Goal: Transaction & Acquisition: Purchase product/service

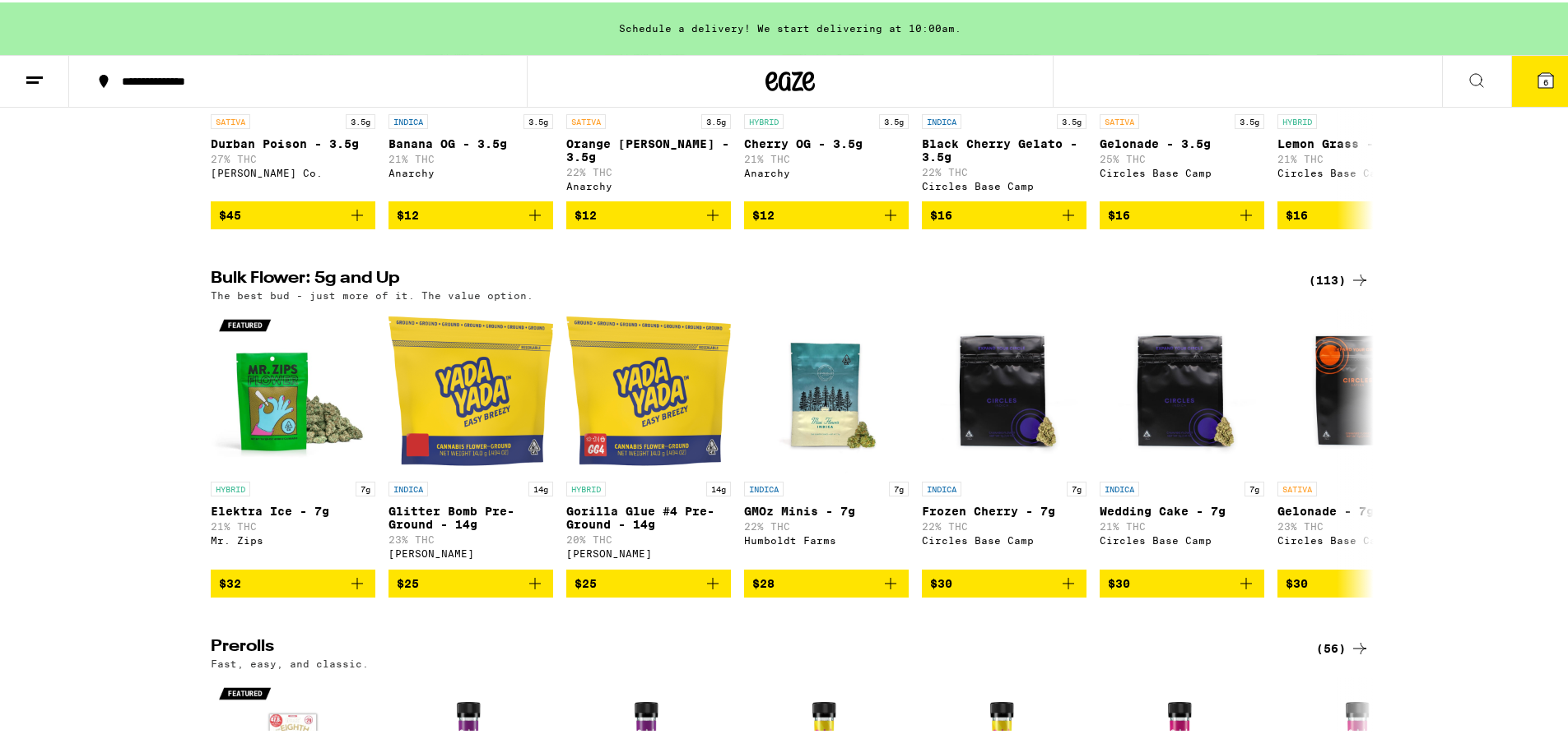
scroll to position [303, 0]
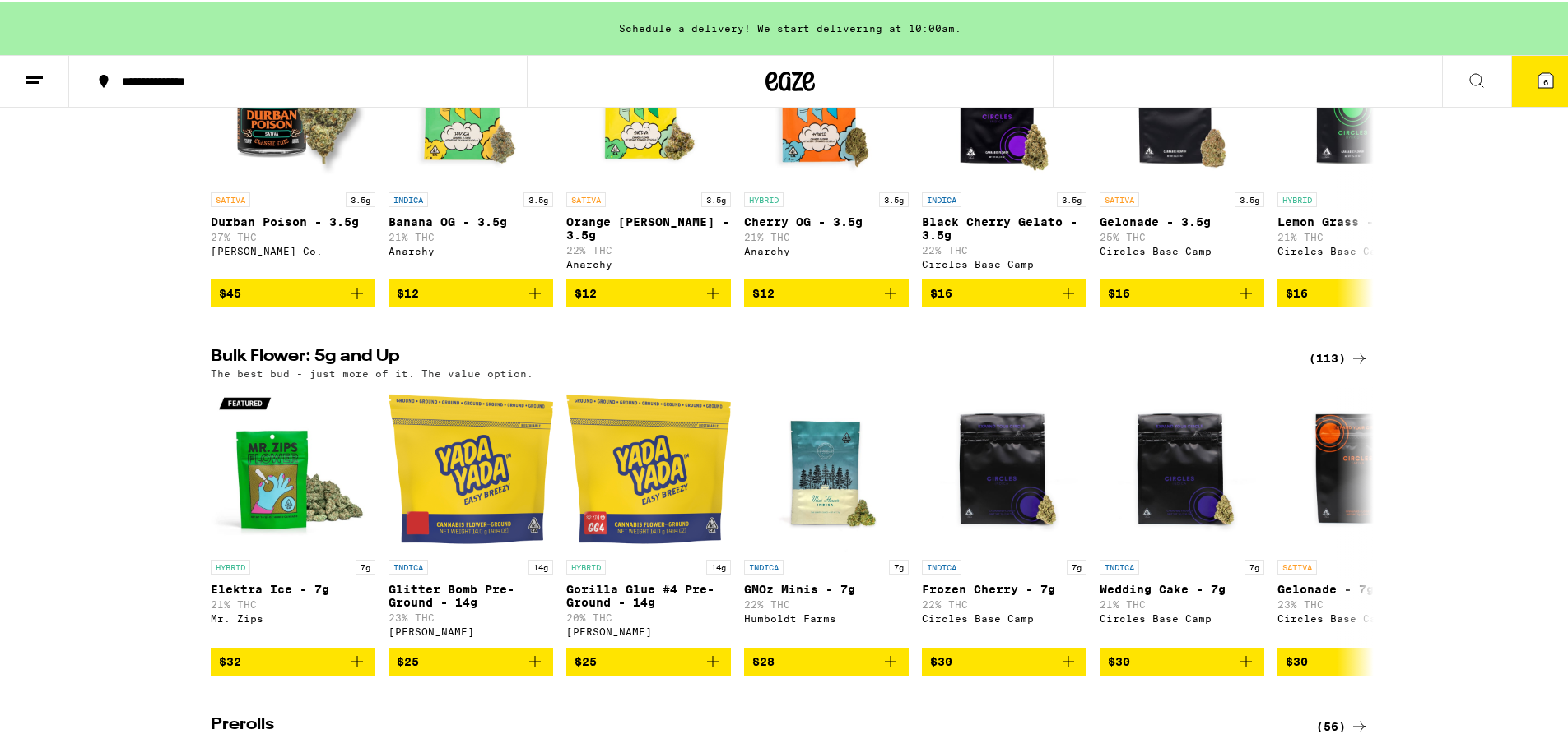
click at [1335, 366] on div "(113)" at bounding box center [1339, 356] width 61 height 19
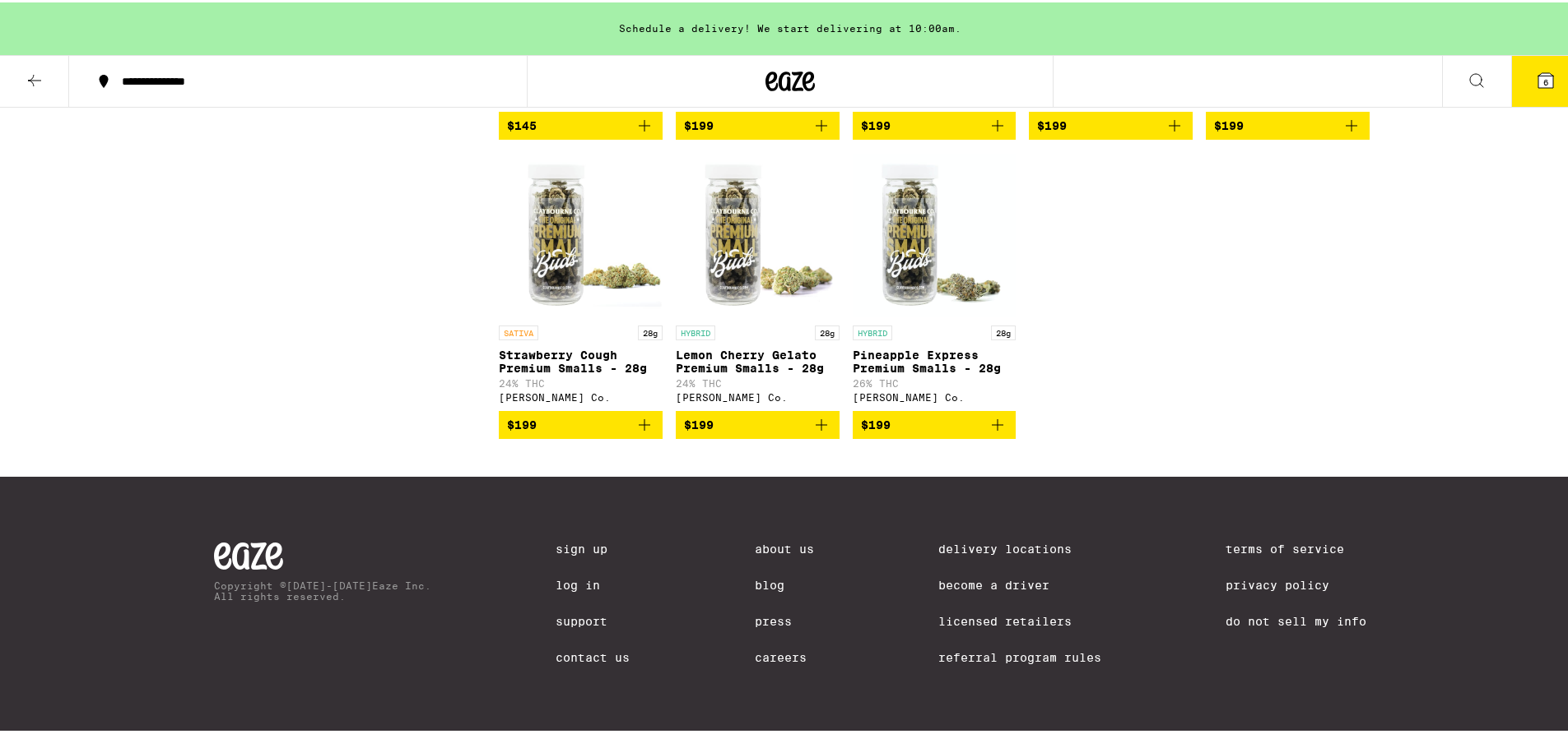
scroll to position [7040, 0]
click at [24, 78] on icon at bounding box center [34, 78] width 19 height 19
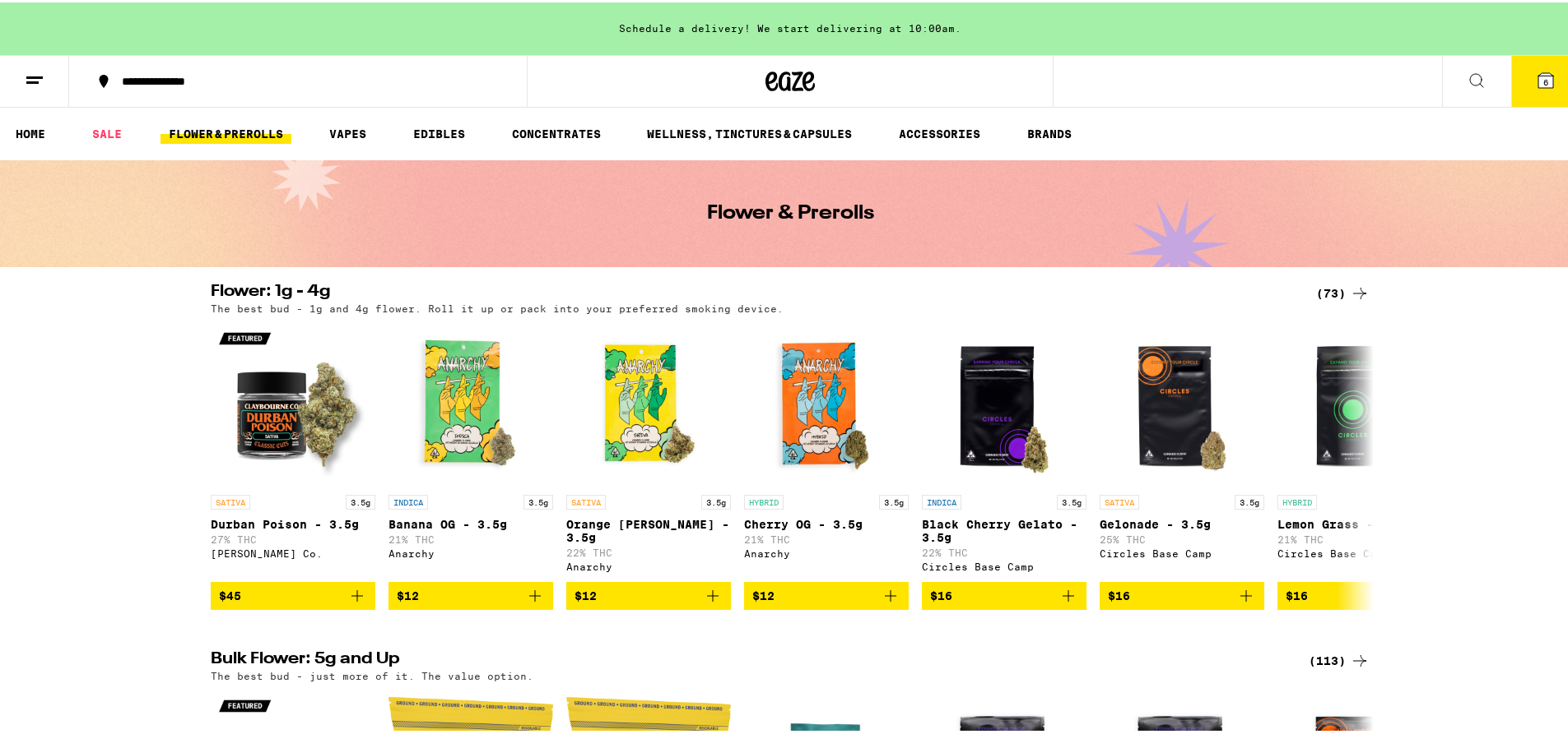
click at [1335, 289] on div "(73)" at bounding box center [1342, 291] width 53 height 19
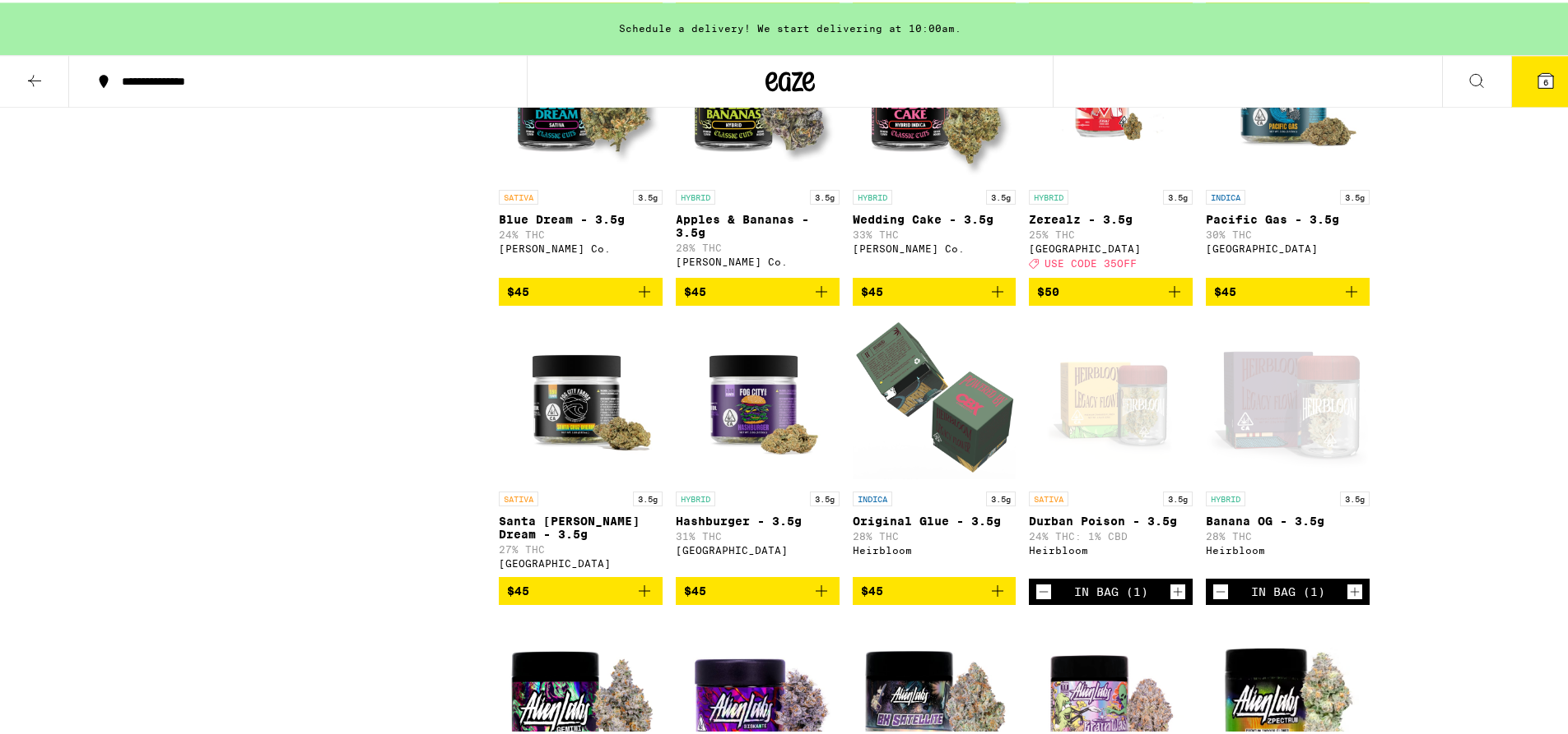
scroll to position [2408, 0]
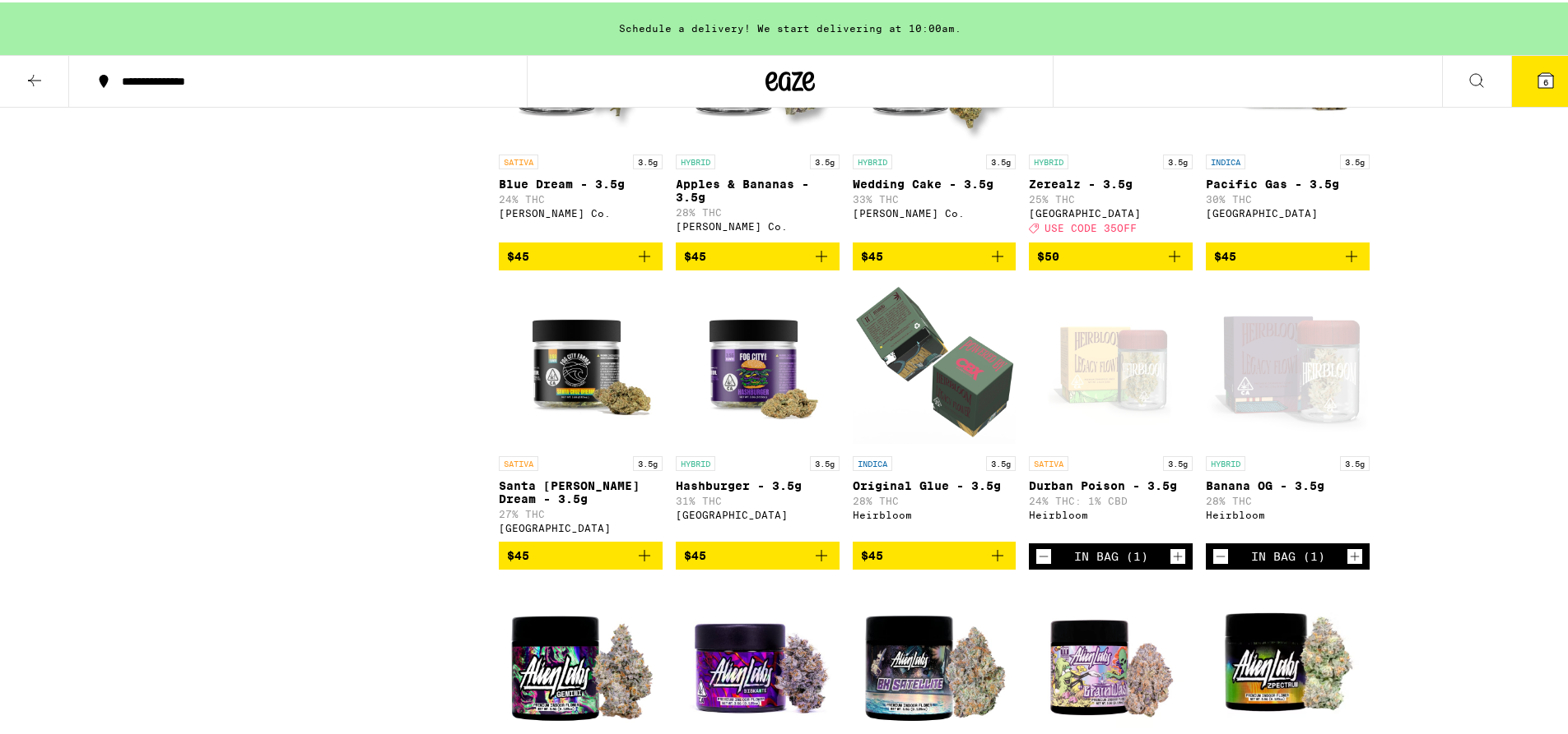
click at [1215, 564] on icon "Decrement" at bounding box center [1220, 554] width 15 height 19
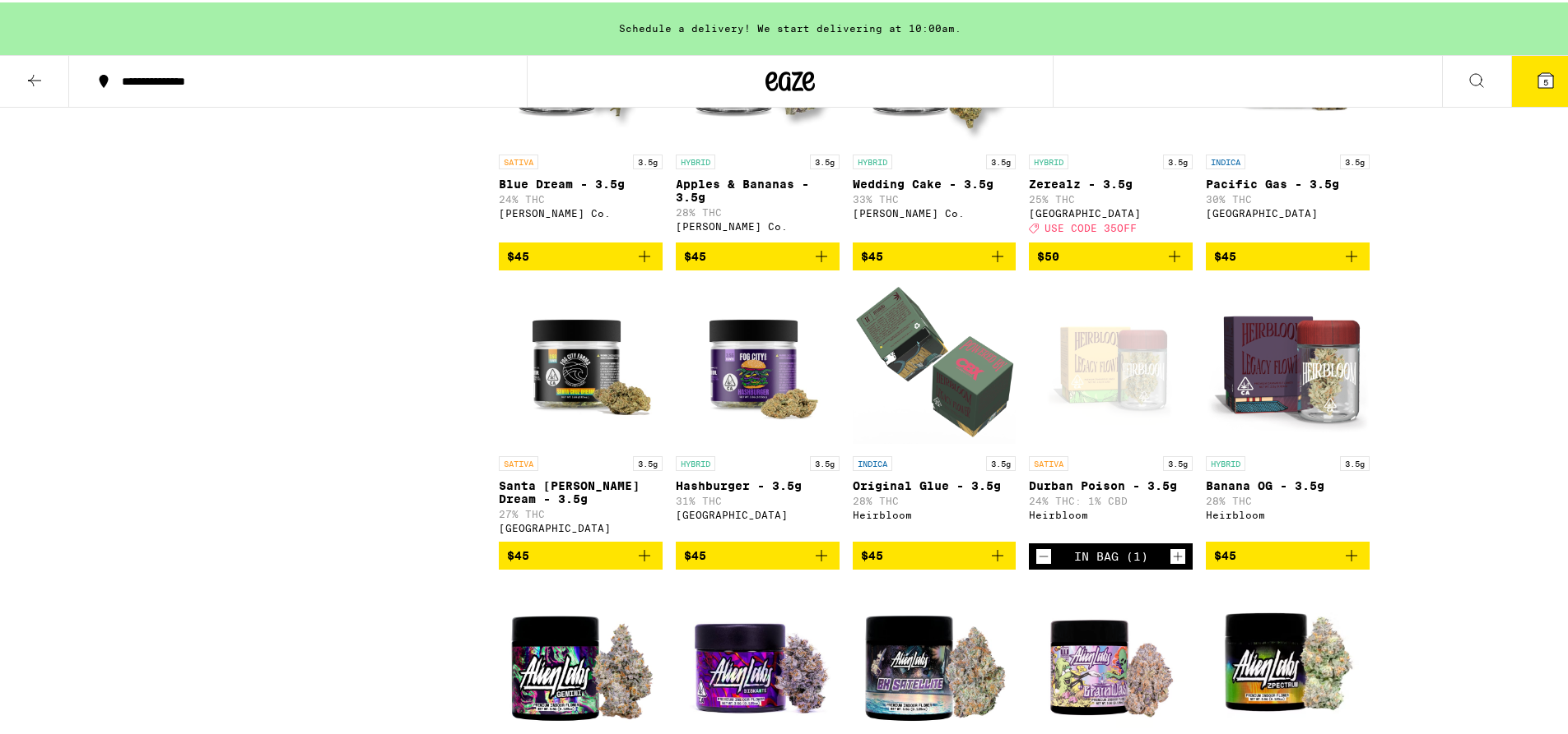
click at [1037, 564] on icon "Decrement" at bounding box center [1042, 554] width 15 height 19
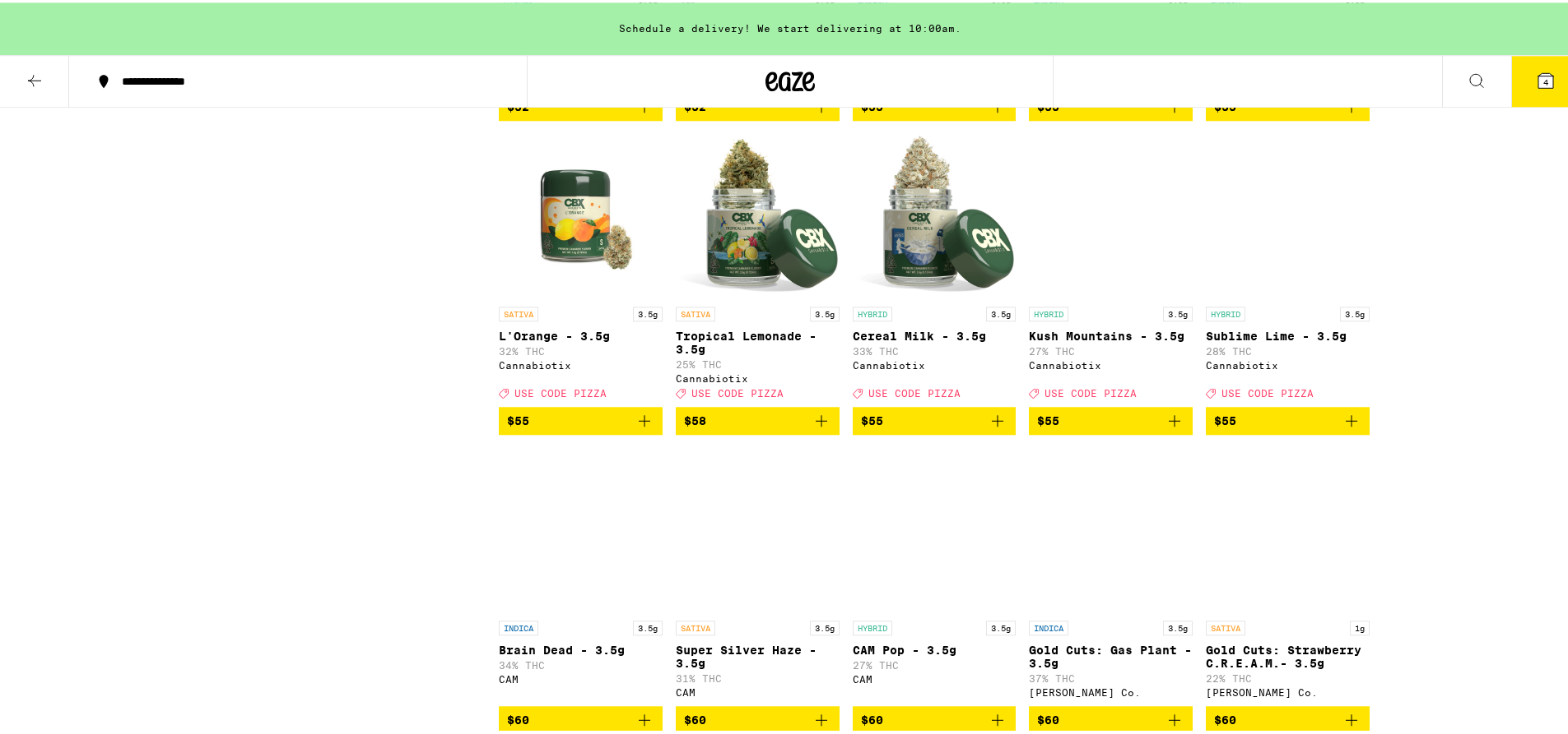
scroll to position [3697, 0]
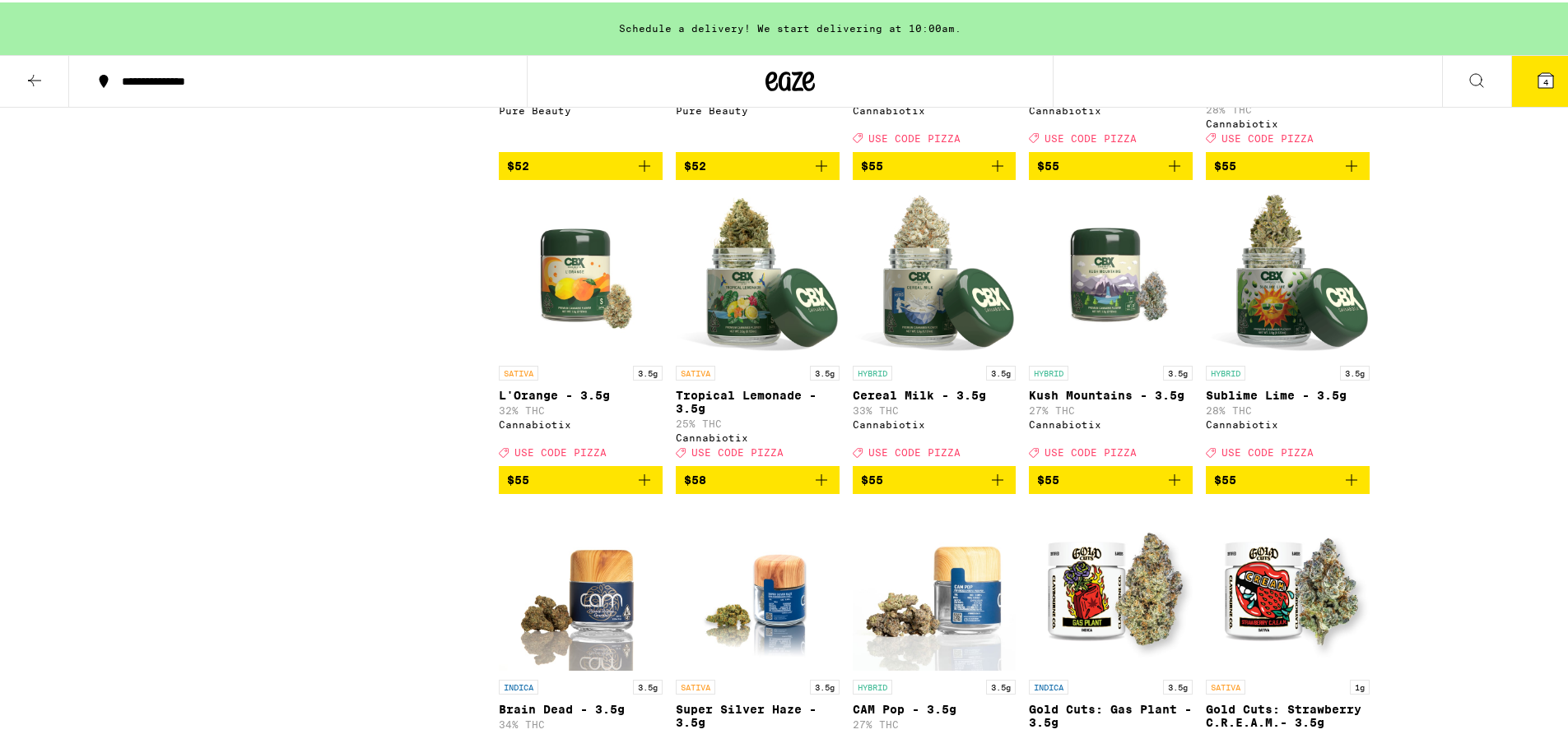
click at [1517, 81] on button "4" at bounding box center [1545, 79] width 69 height 51
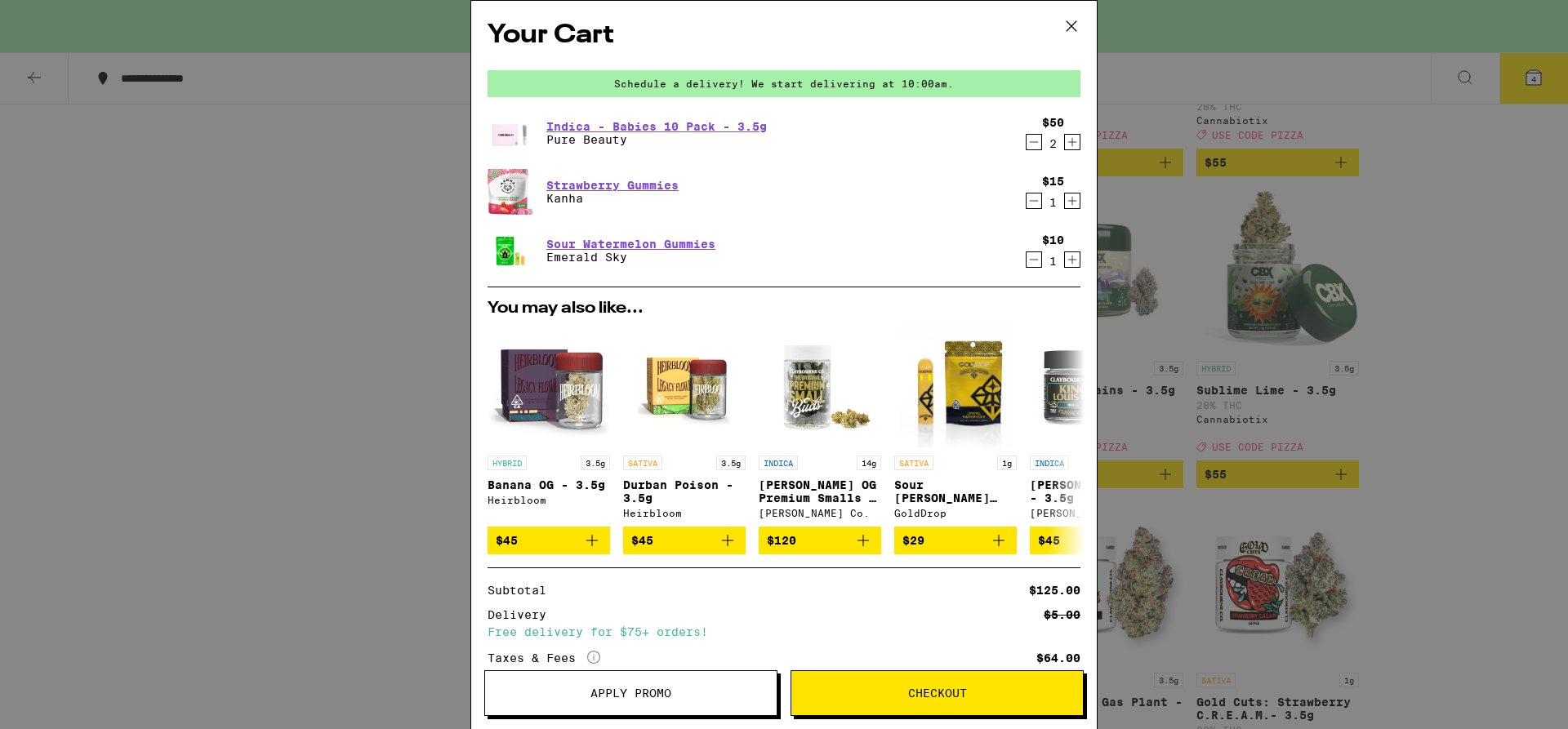
click at [1027, 147] on icon "Decrement" at bounding box center [1034, 142] width 14 height 19
click at [1027, 148] on icon "Decrement" at bounding box center [1034, 142] width 14 height 19
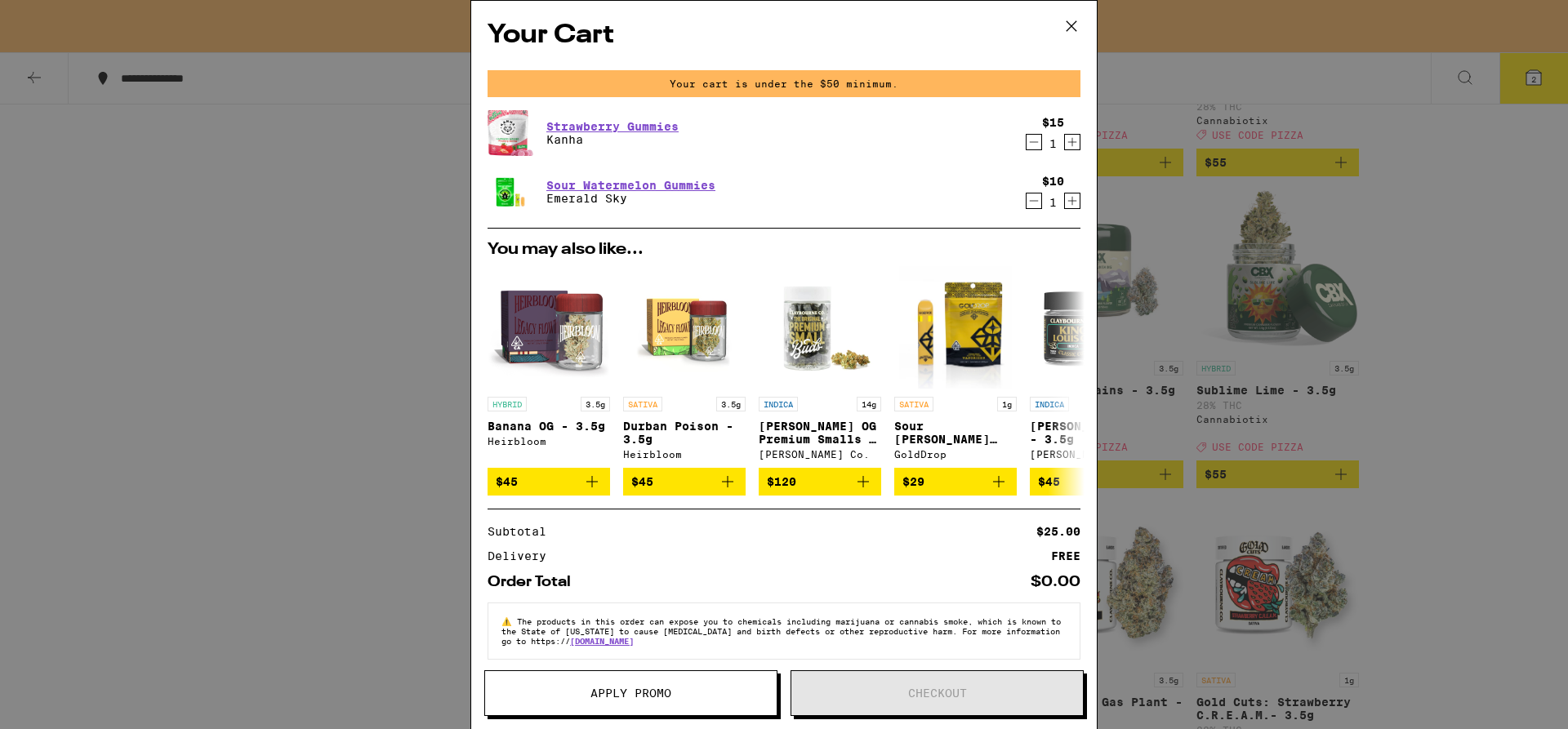
click at [1027, 148] on icon "Decrement" at bounding box center [1034, 142] width 14 height 19
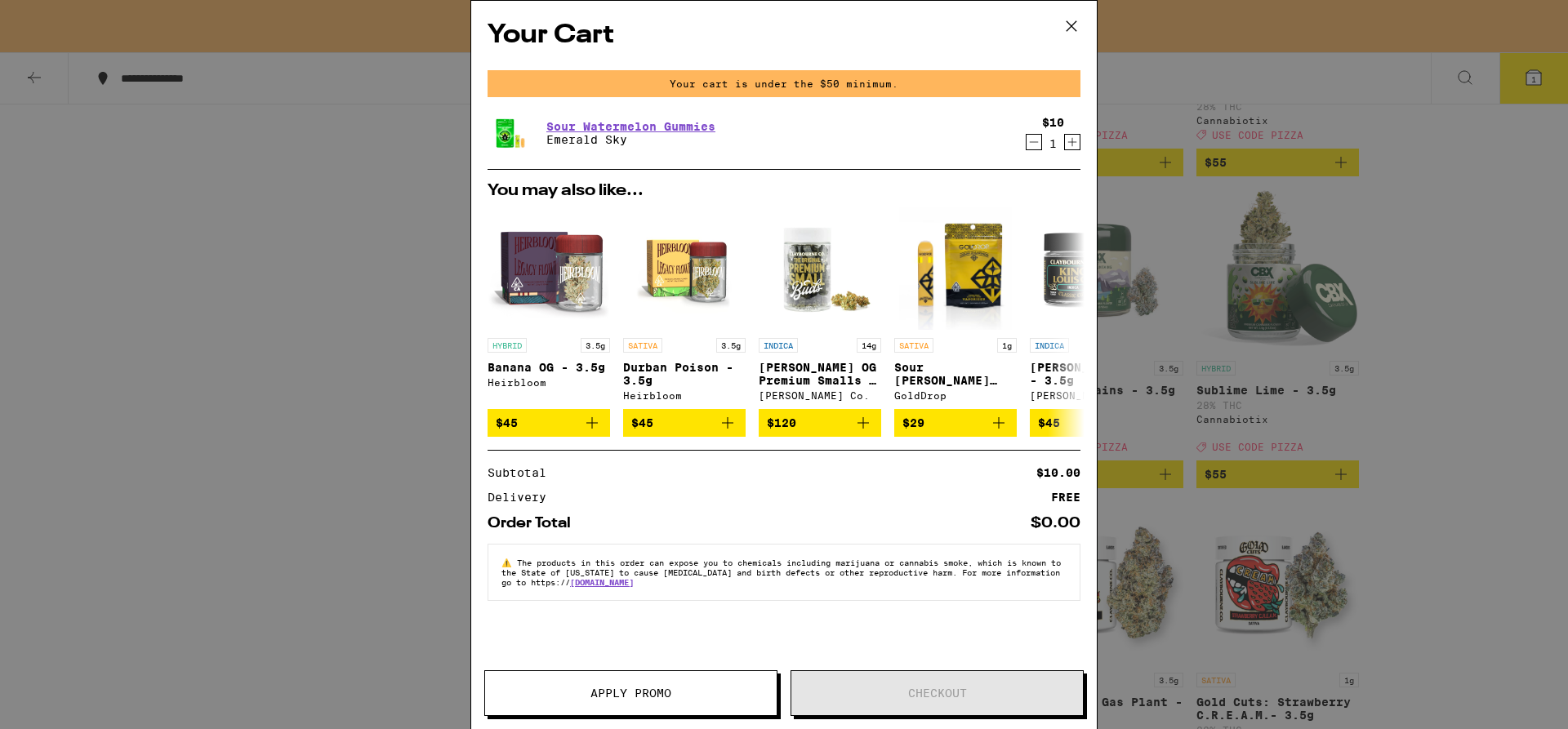
click at [1037, 147] on icon "Decrement" at bounding box center [1034, 142] width 14 height 19
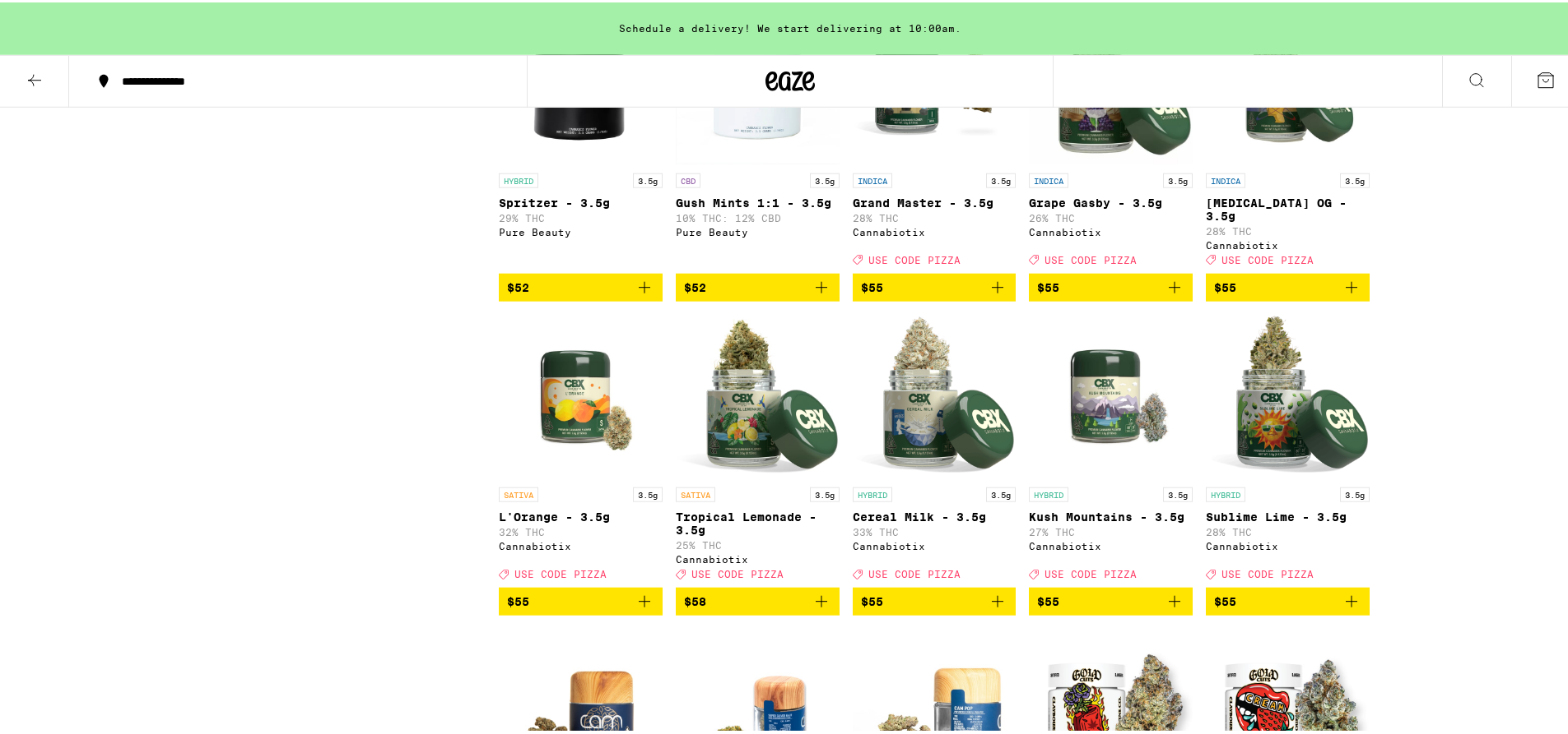
scroll to position [3540, 0]
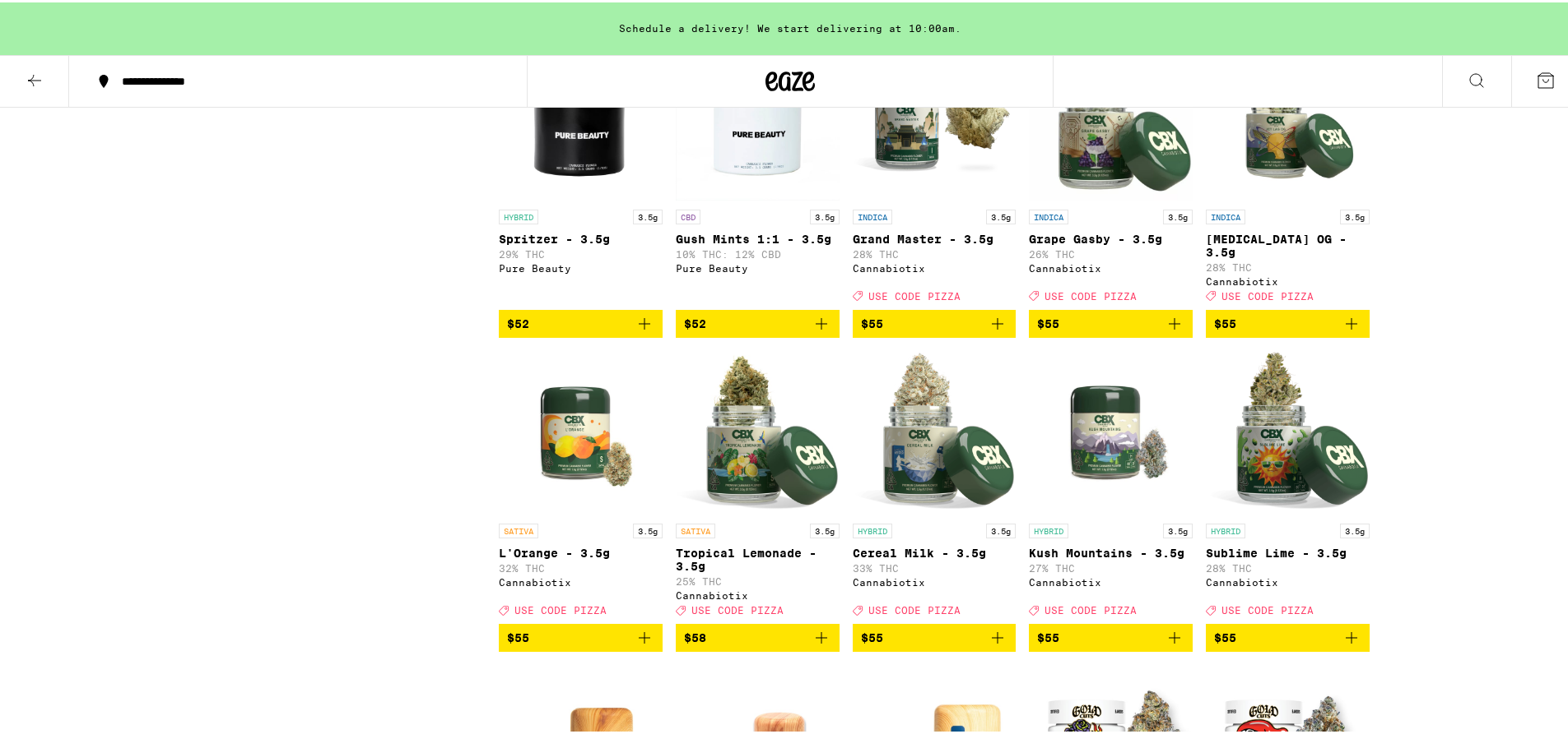
click at [933, 199] on img "Open page for Grand Master - 3.5g from Cannabiotix" at bounding box center [935, 117] width 164 height 164
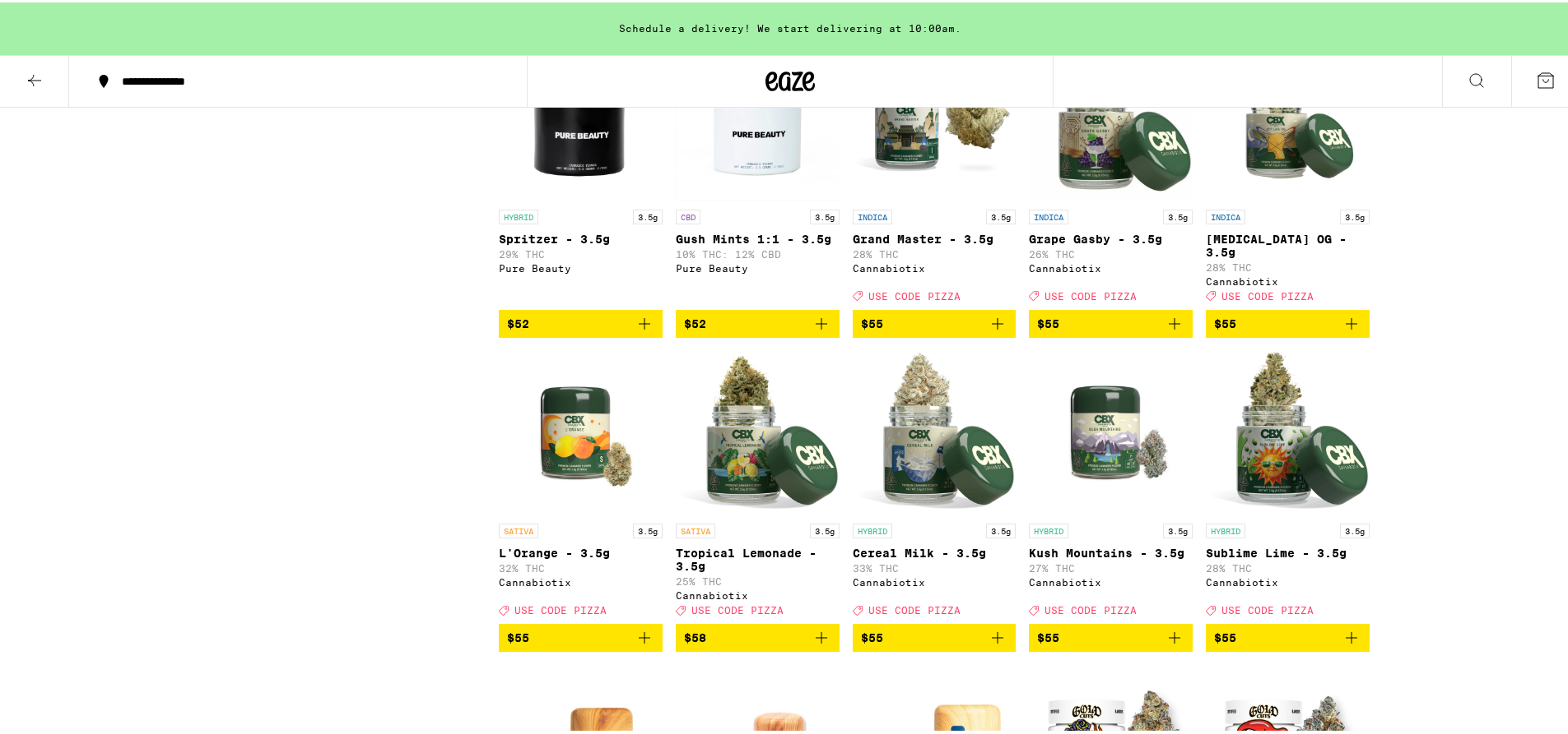
click at [1274, 199] on img "Open page for Jet Lag OG - 3.5g from Cannabiotix" at bounding box center [1287, 117] width 164 height 164
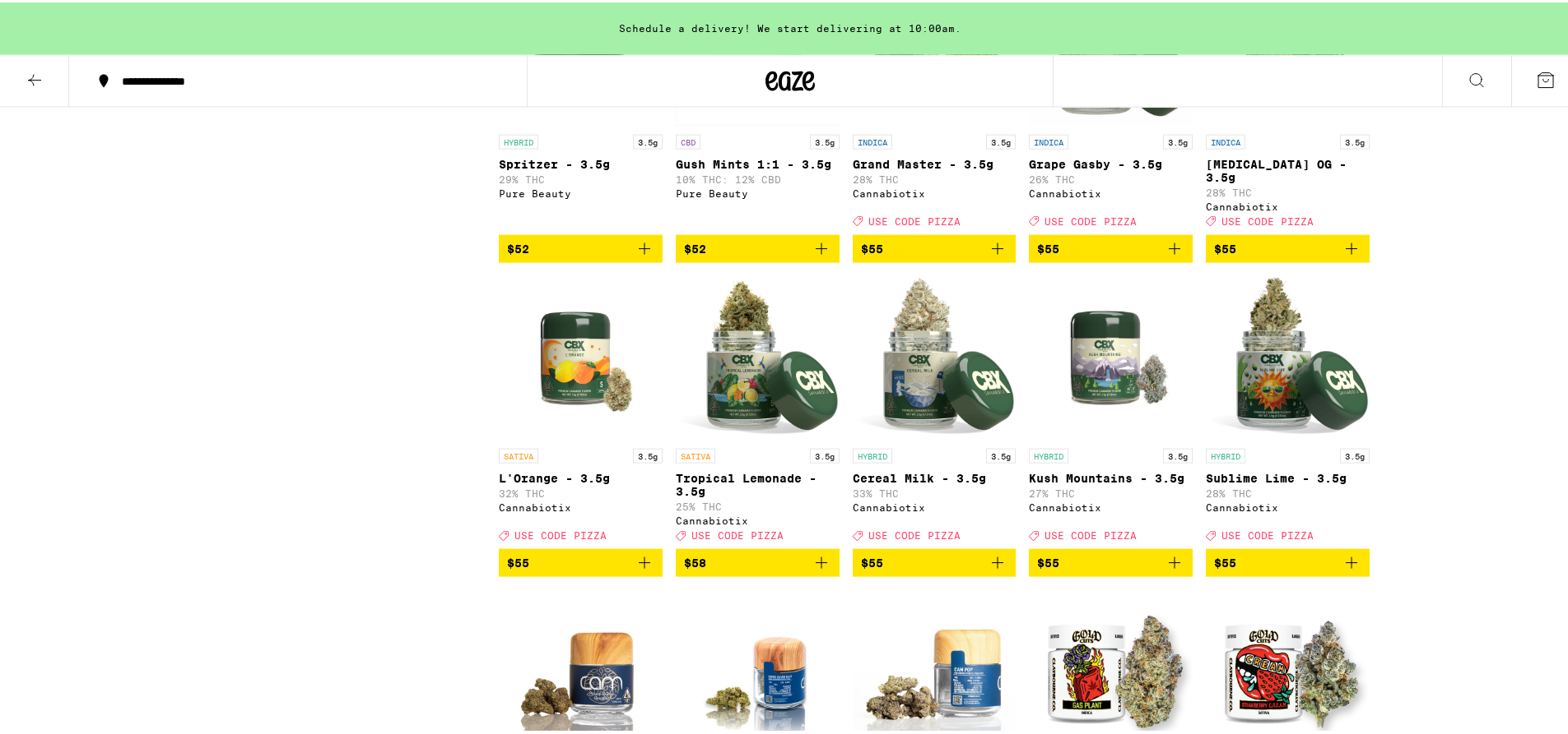
scroll to position [3658, 0]
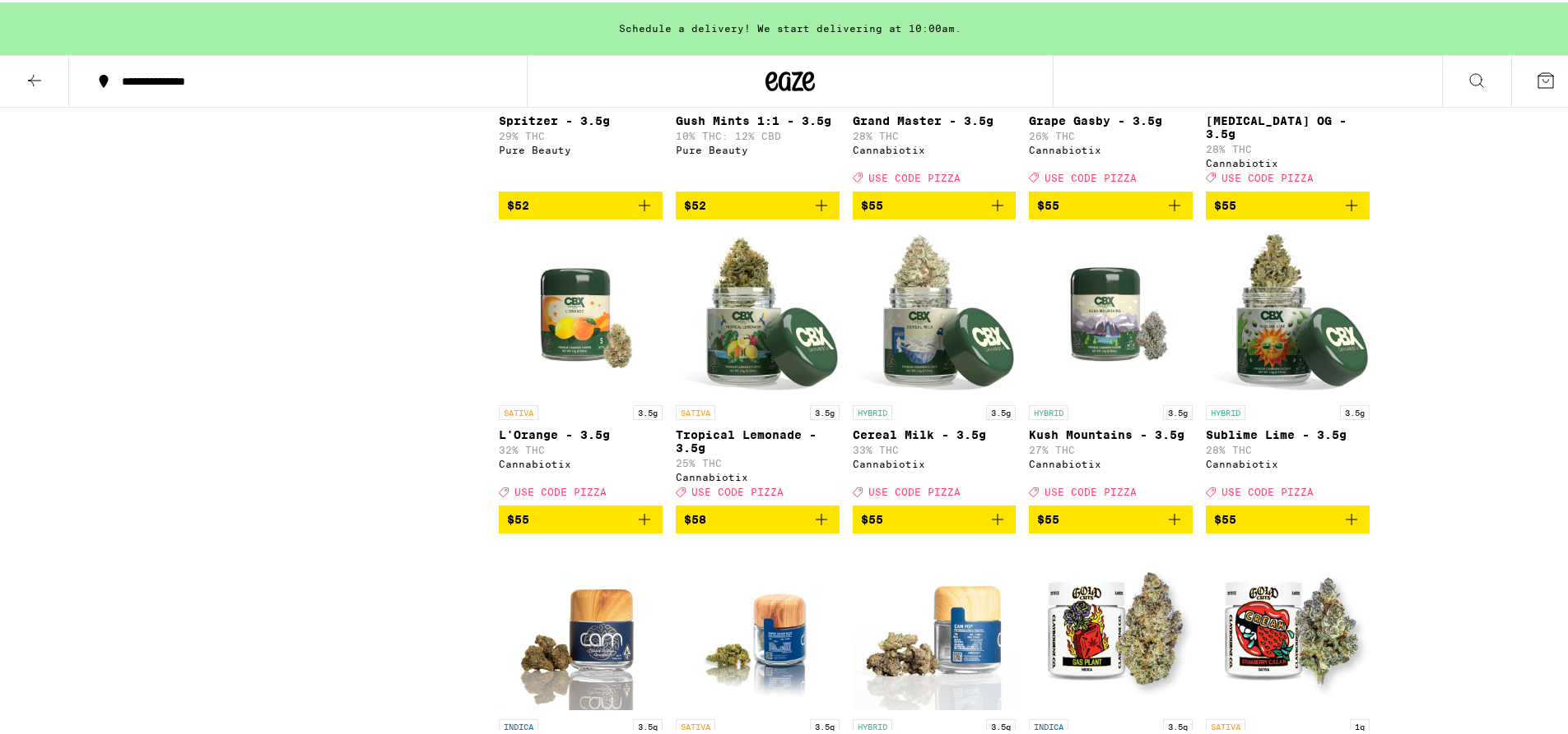
click at [1277, 395] on img "Open page for Sublime Lime - 3.5g from Cannabiotix" at bounding box center [1287, 312] width 164 height 164
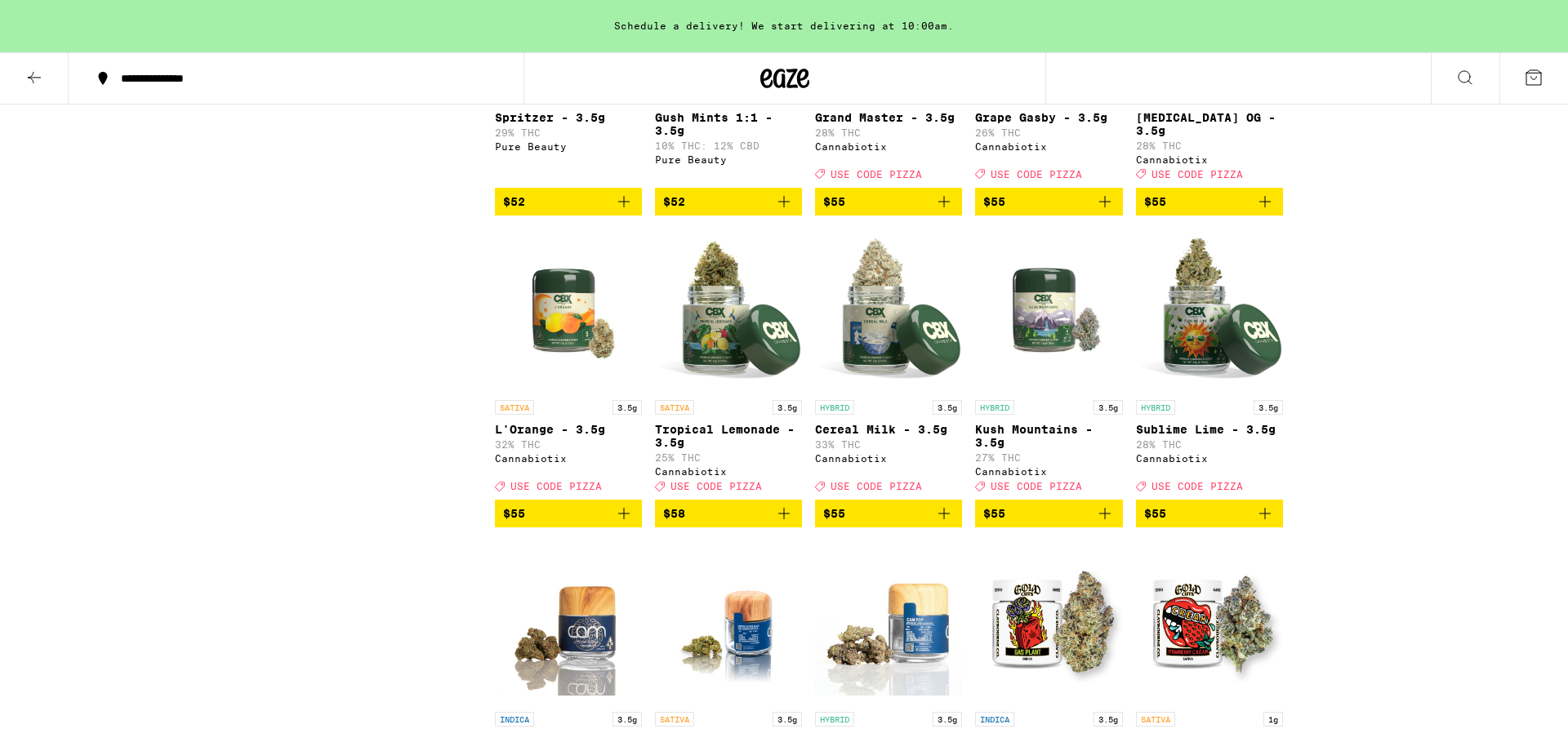
drag, startPoint x: 1354, startPoint y: 26, endPoint x: 1351, endPoint y: 44, distance: 18.2
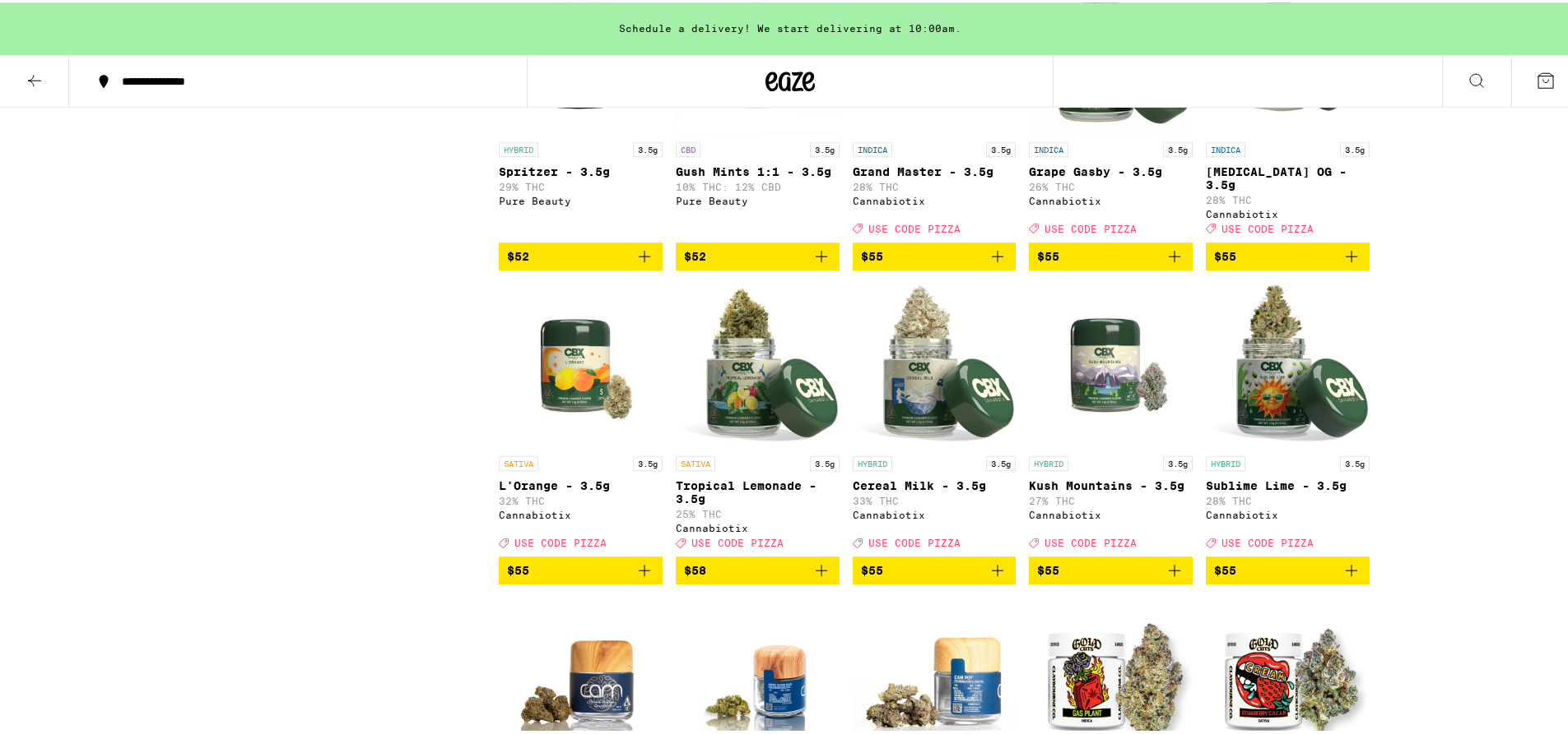
scroll to position [3711, 0]
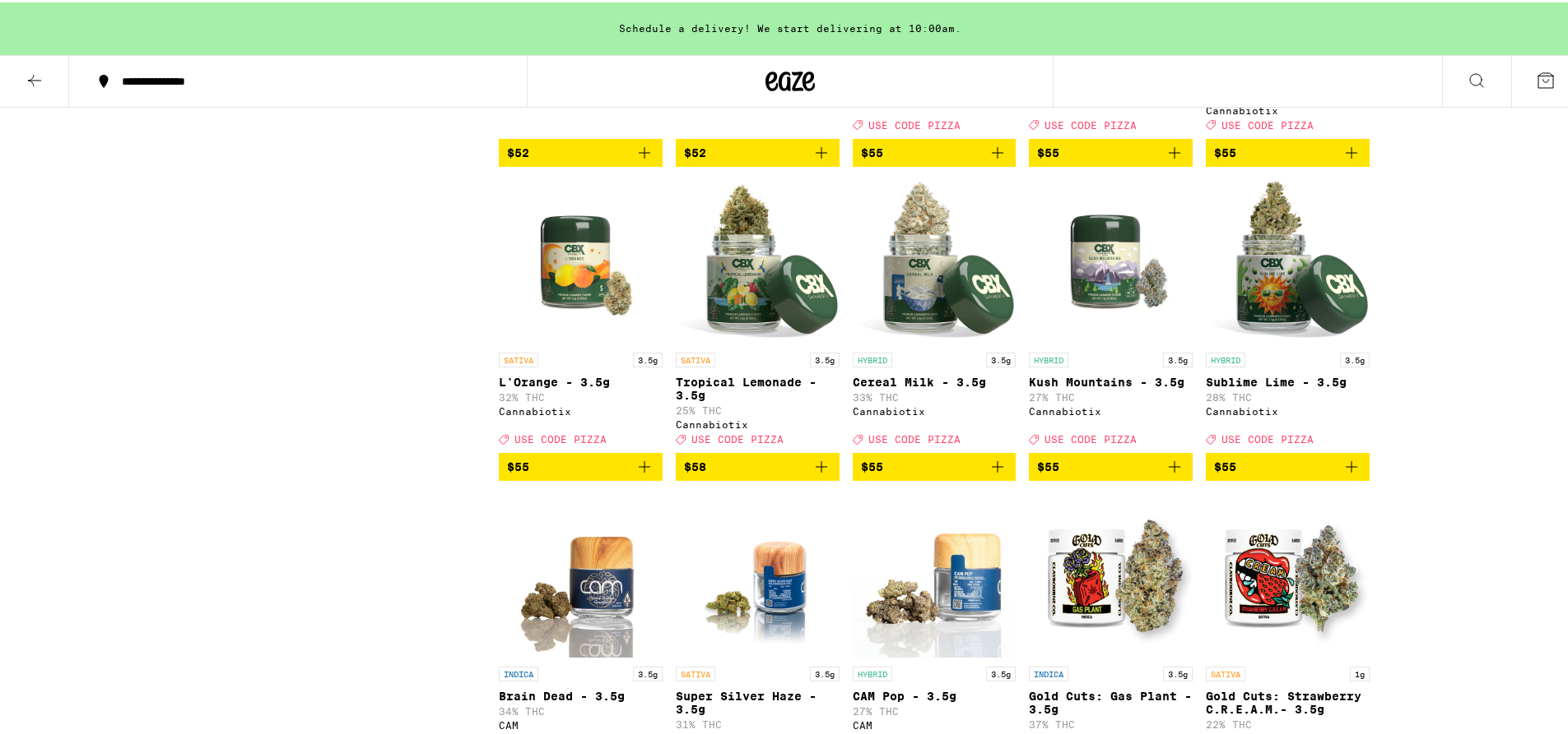
click at [1270, 475] on span "$55" at bounding box center [1287, 464] width 148 height 19
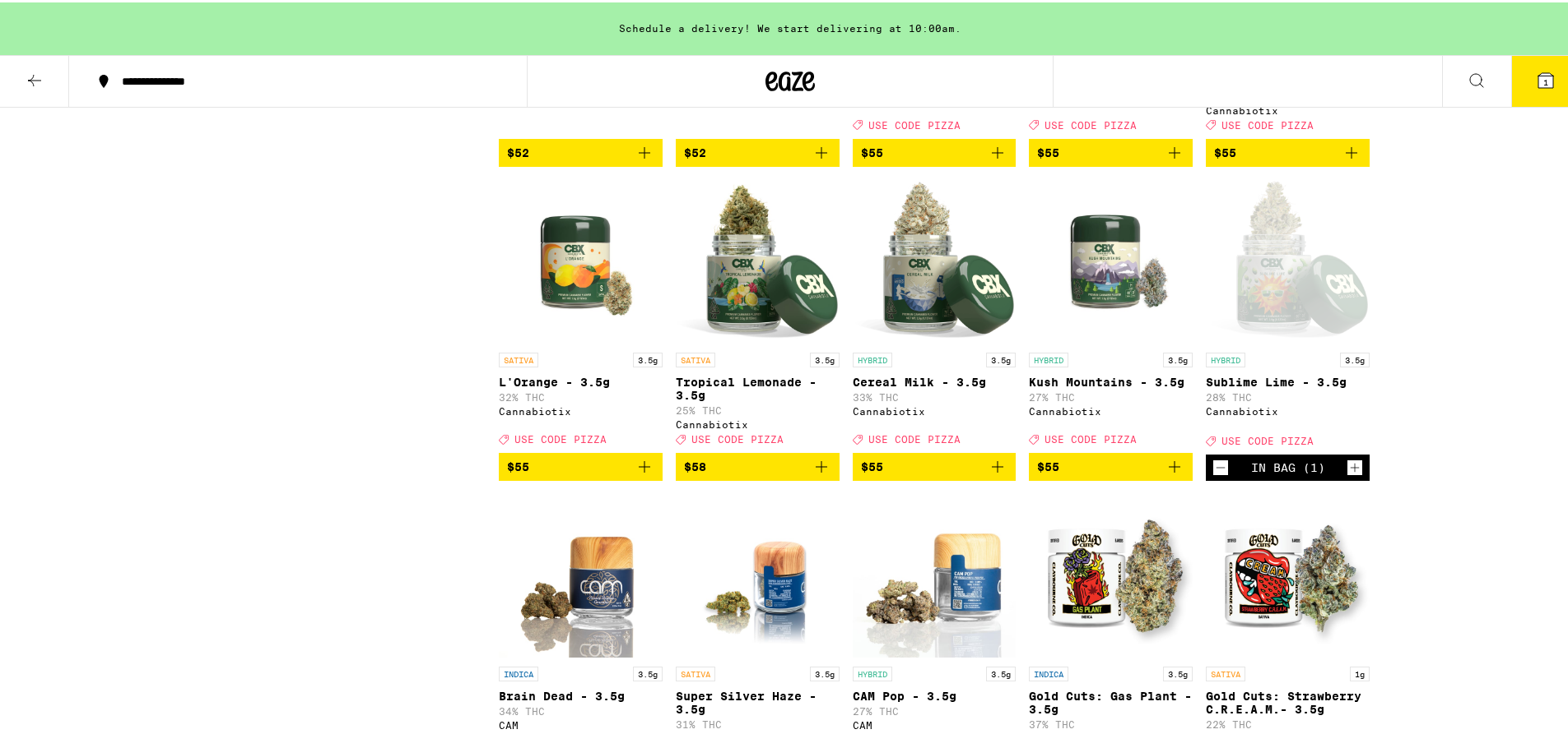
click at [1521, 87] on button "1" at bounding box center [1545, 79] width 69 height 51
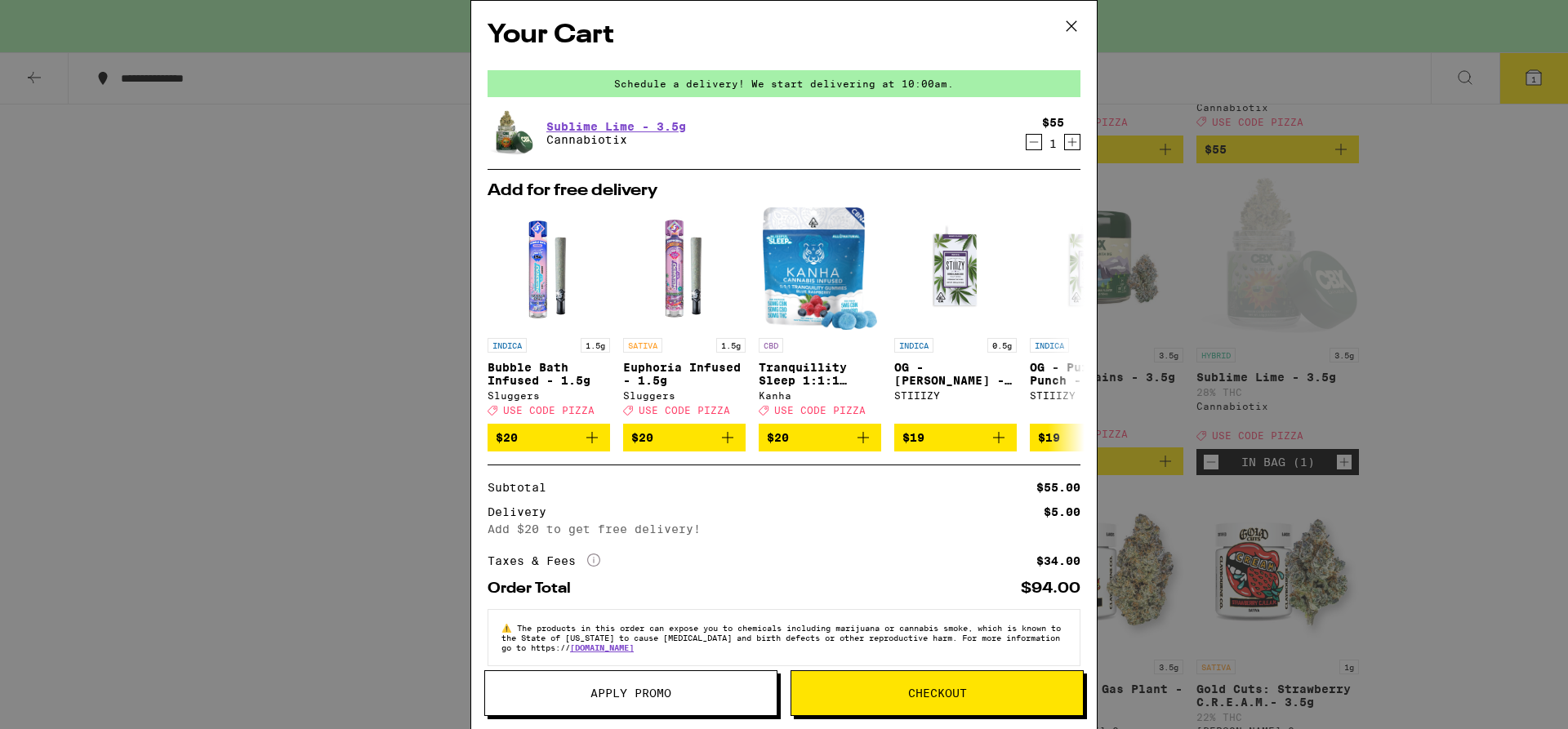
click at [624, 683] on button "Apply Promo" at bounding box center [631, 692] width 293 height 45
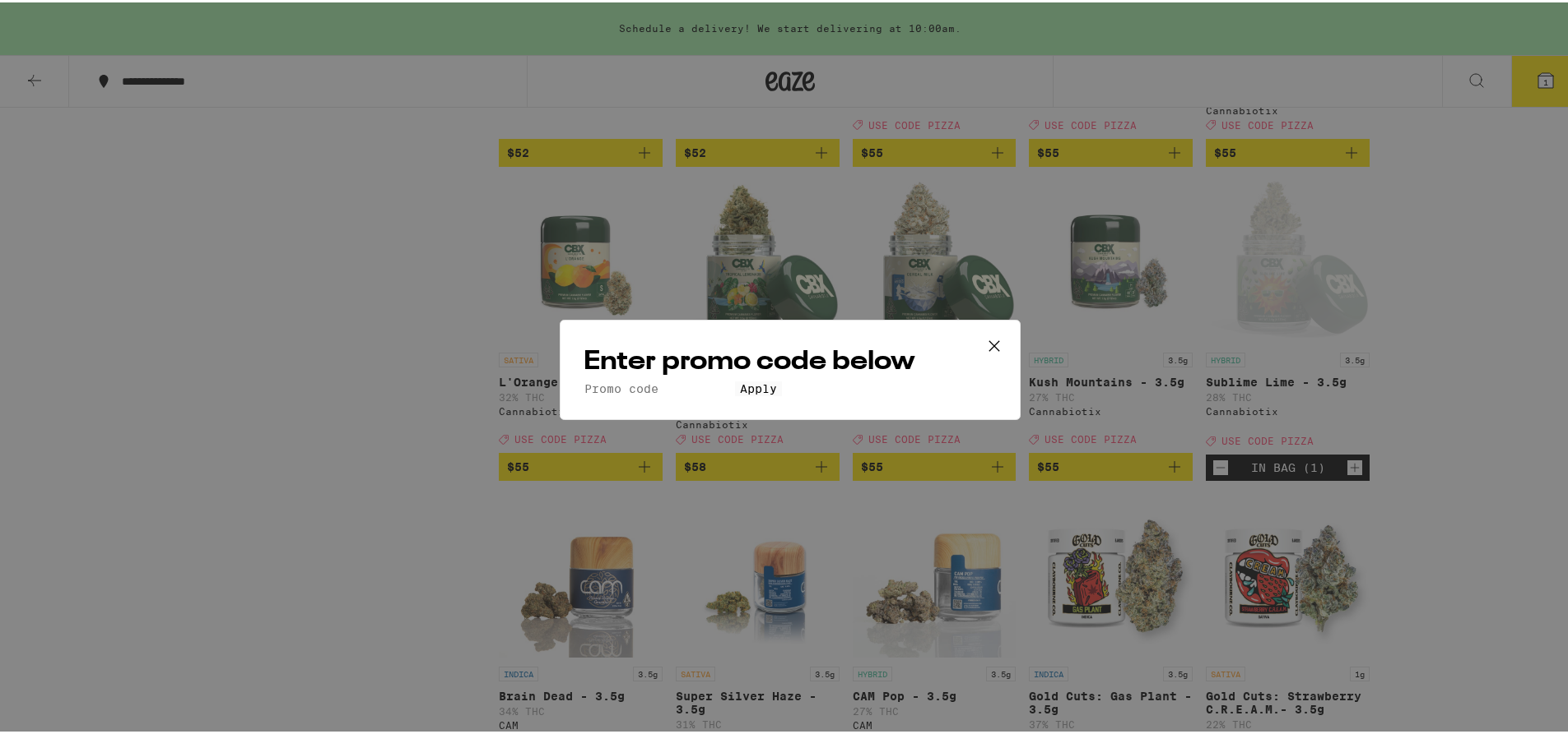
click at [648, 379] on input "Promo Code" at bounding box center [660, 385] width 152 height 15
type input "pizza"
click at [780, 394] on button "Apply" at bounding box center [758, 385] width 47 height 15
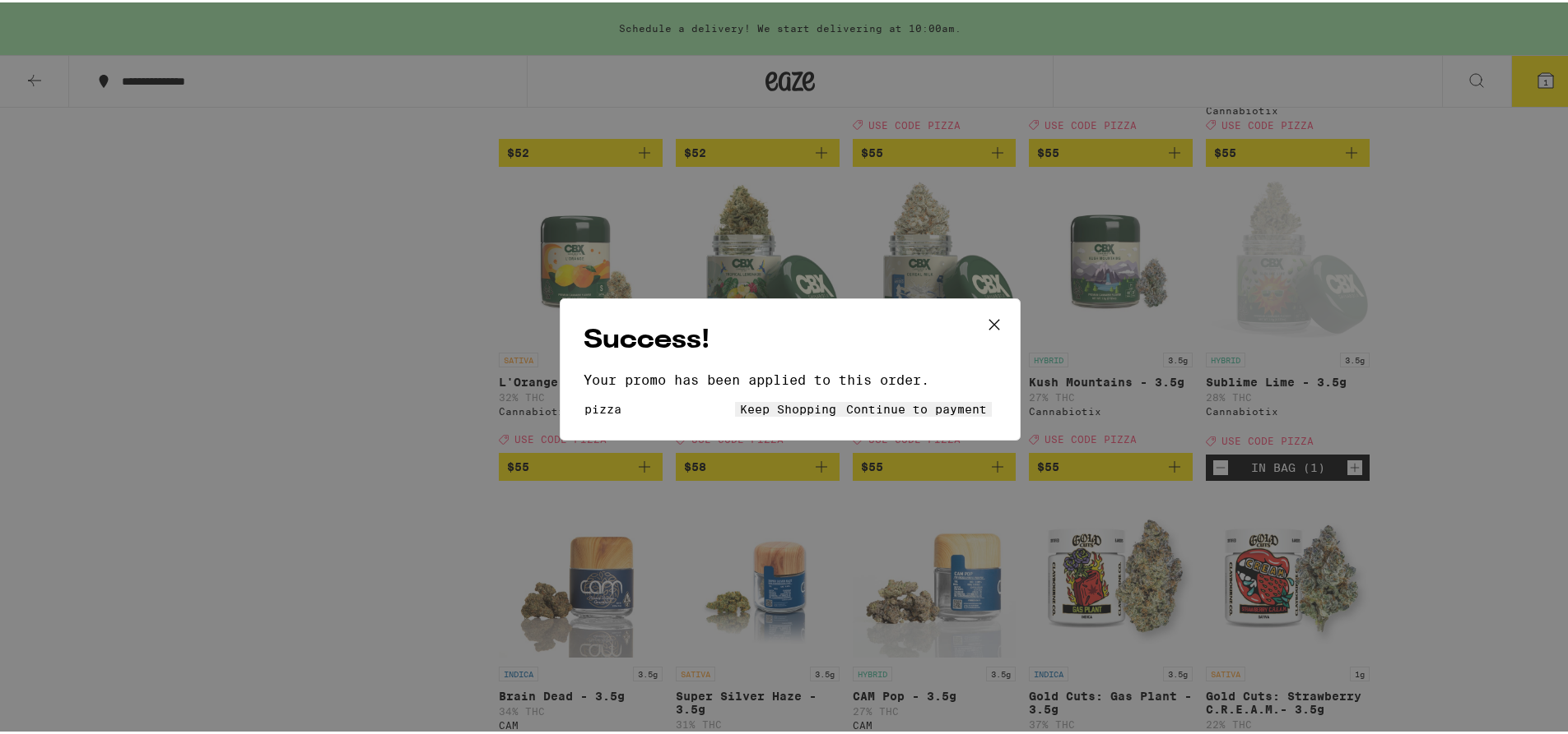
click at [739, 414] on span "Keep Shopping" at bounding box center [787, 408] width 96 height 14
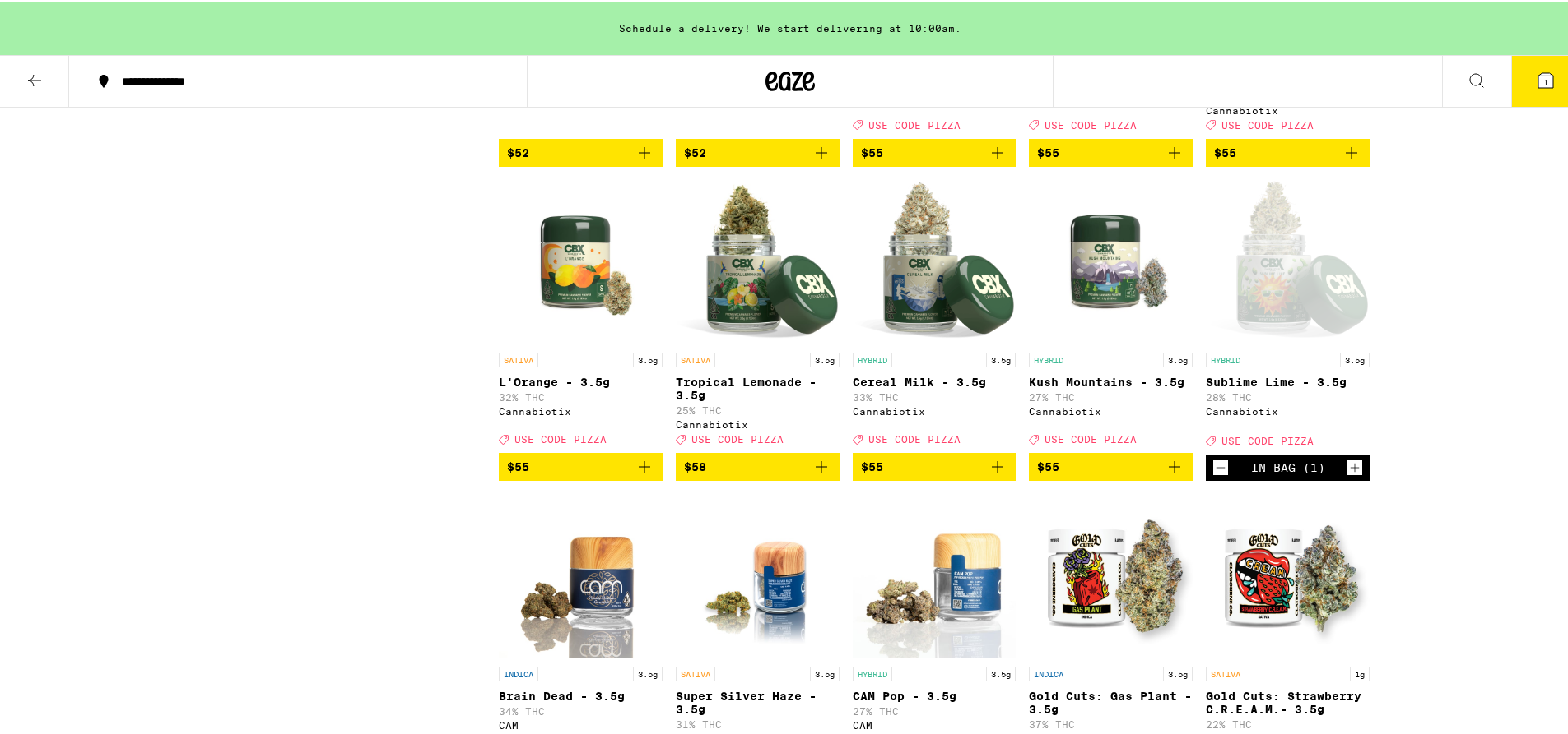
click at [1543, 77] on span "1" at bounding box center [1545, 80] width 5 height 10
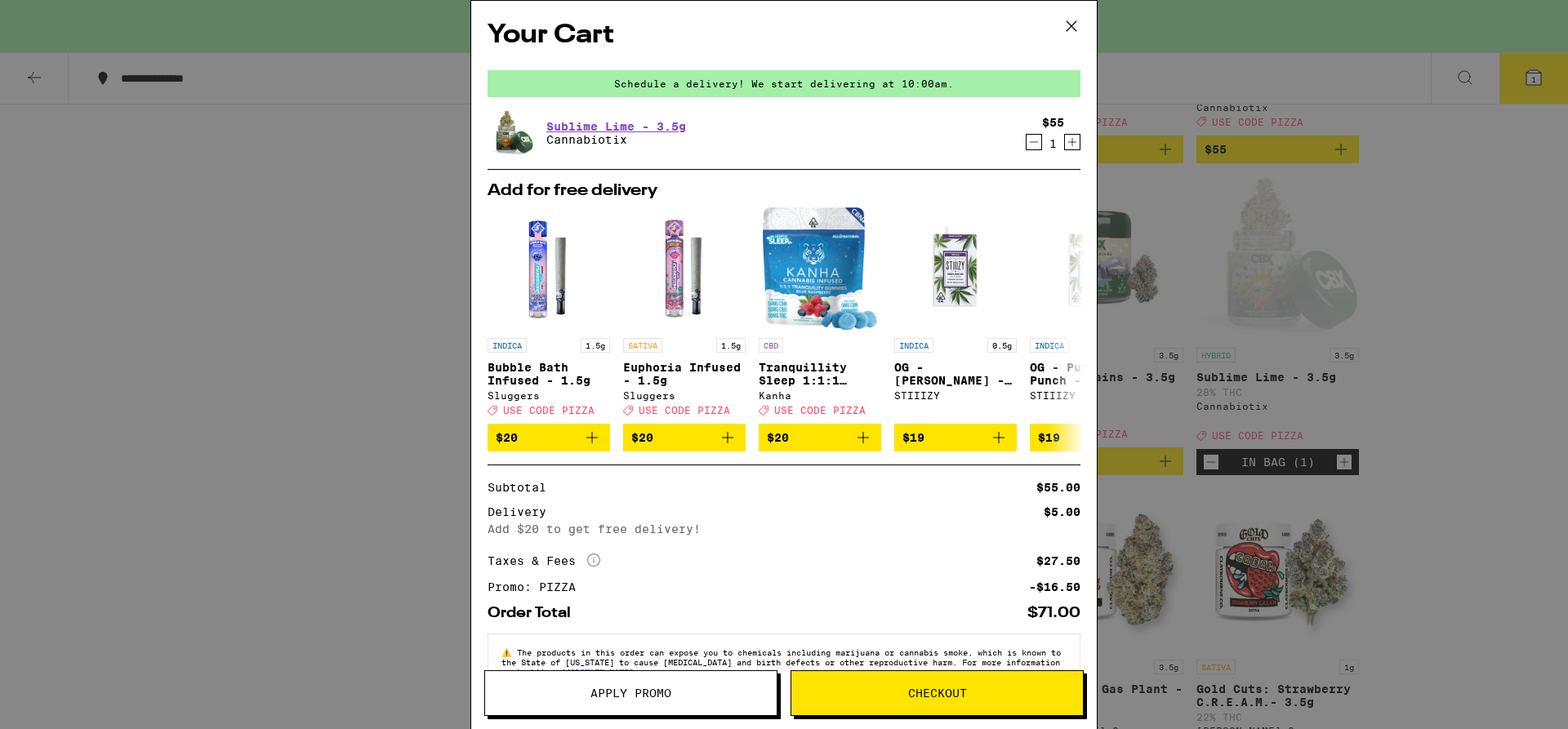
click at [1027, 145] on icon "Decrement" at bounding box center [1034, 142] width 14 height 19
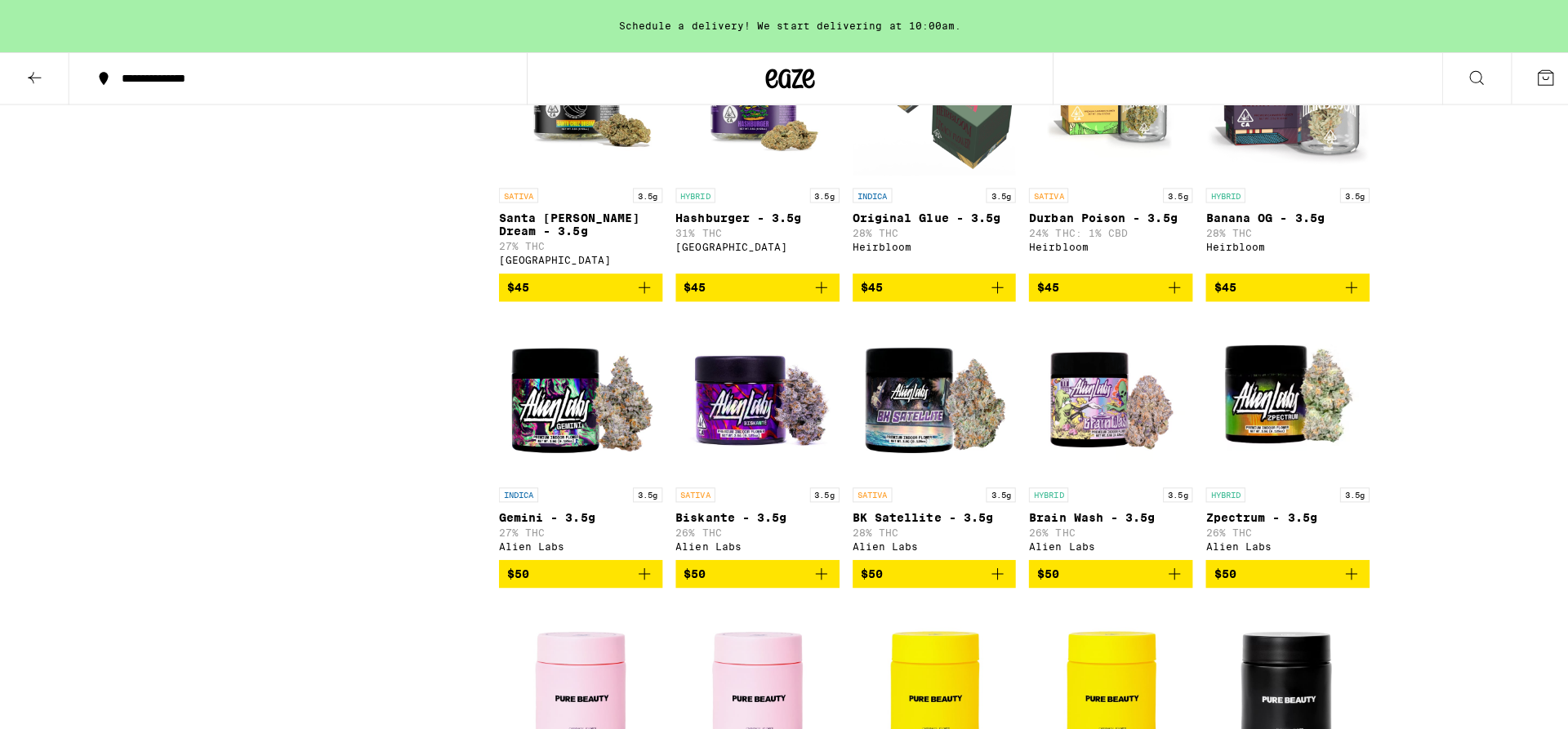
scroll to position [2640, 0]
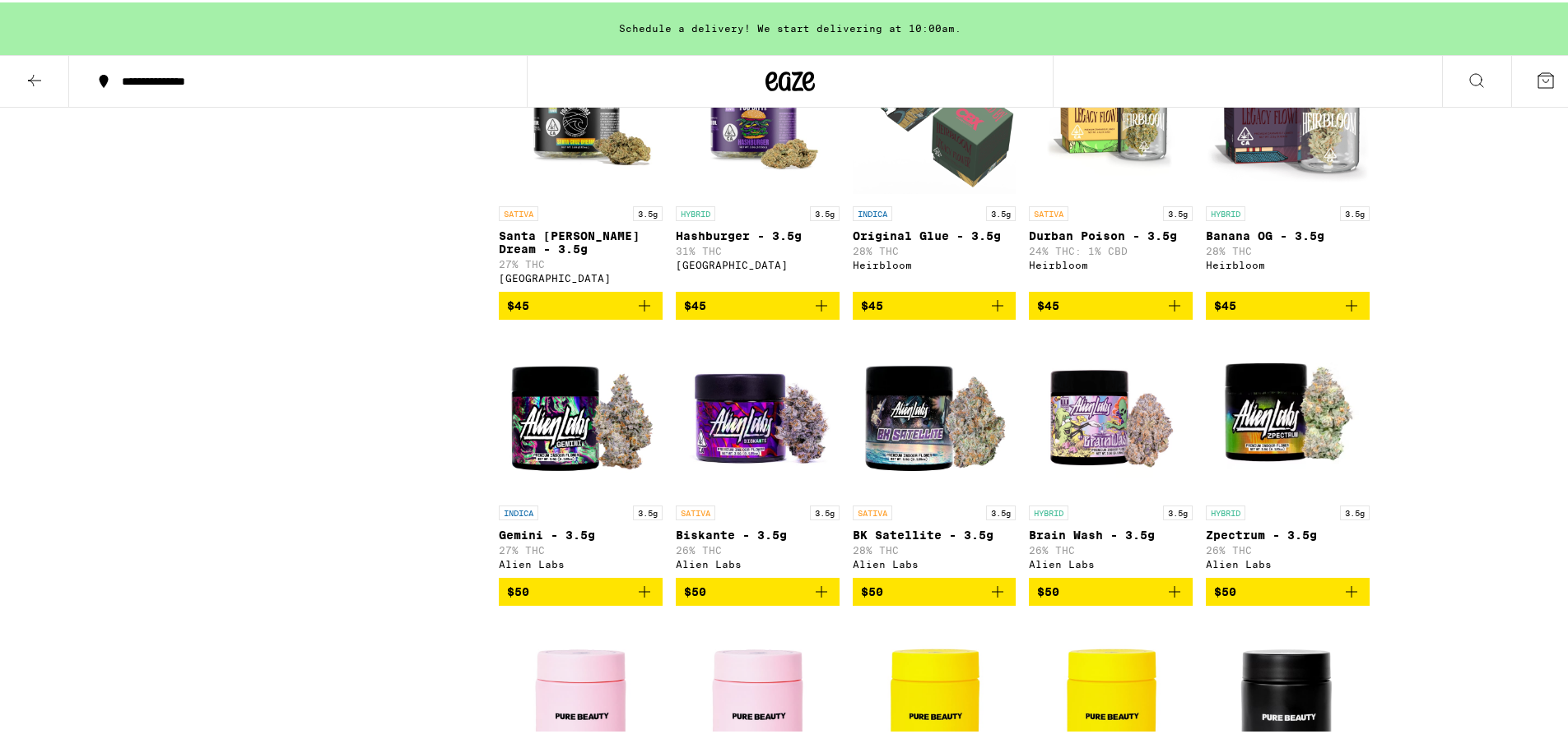
click at [1177, 314] on icon "Add to bag" at bounding box center [1175, 303] width 19 height 19
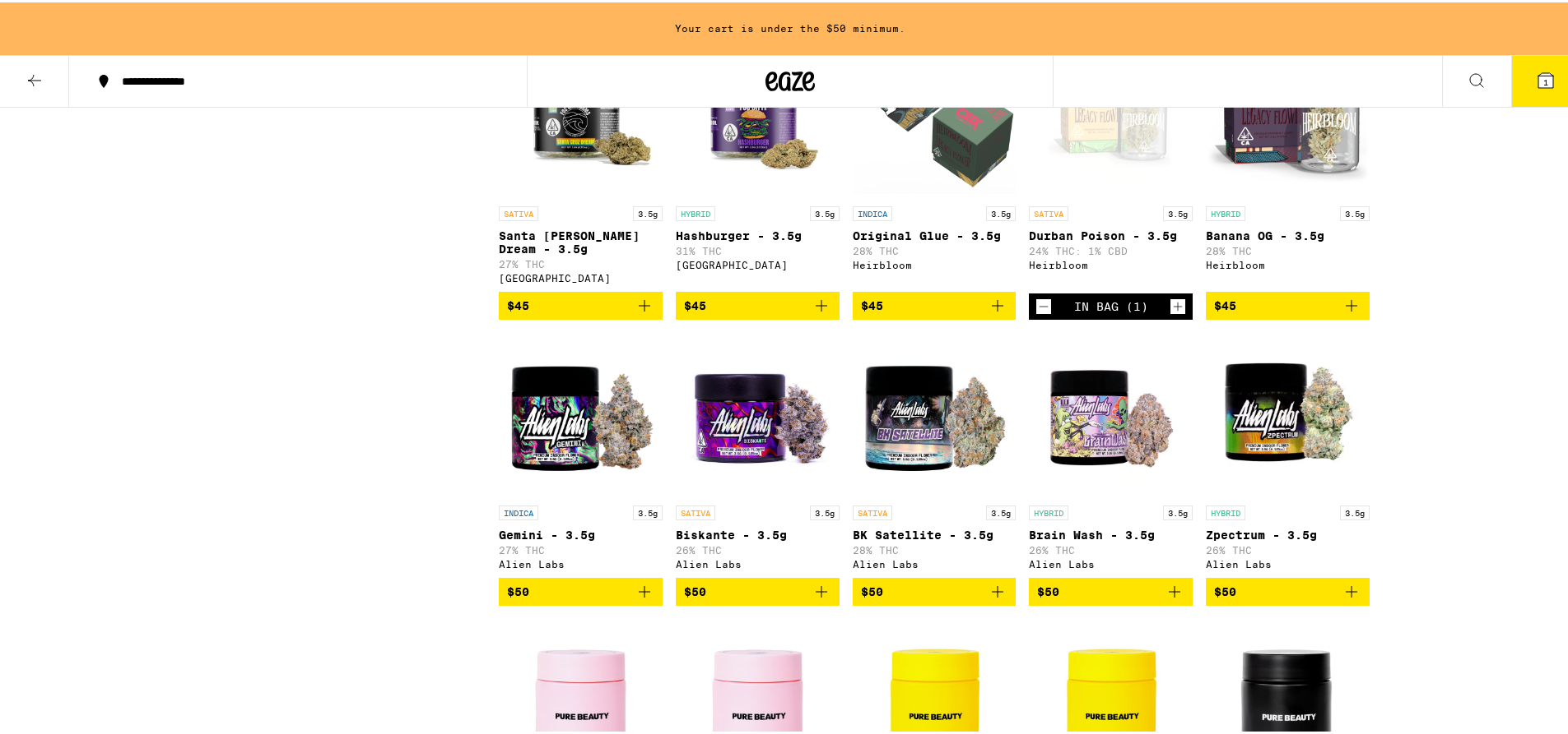
click at [1543, 84] on span "1" at bounding box center [1545, 80] width 5 height 10
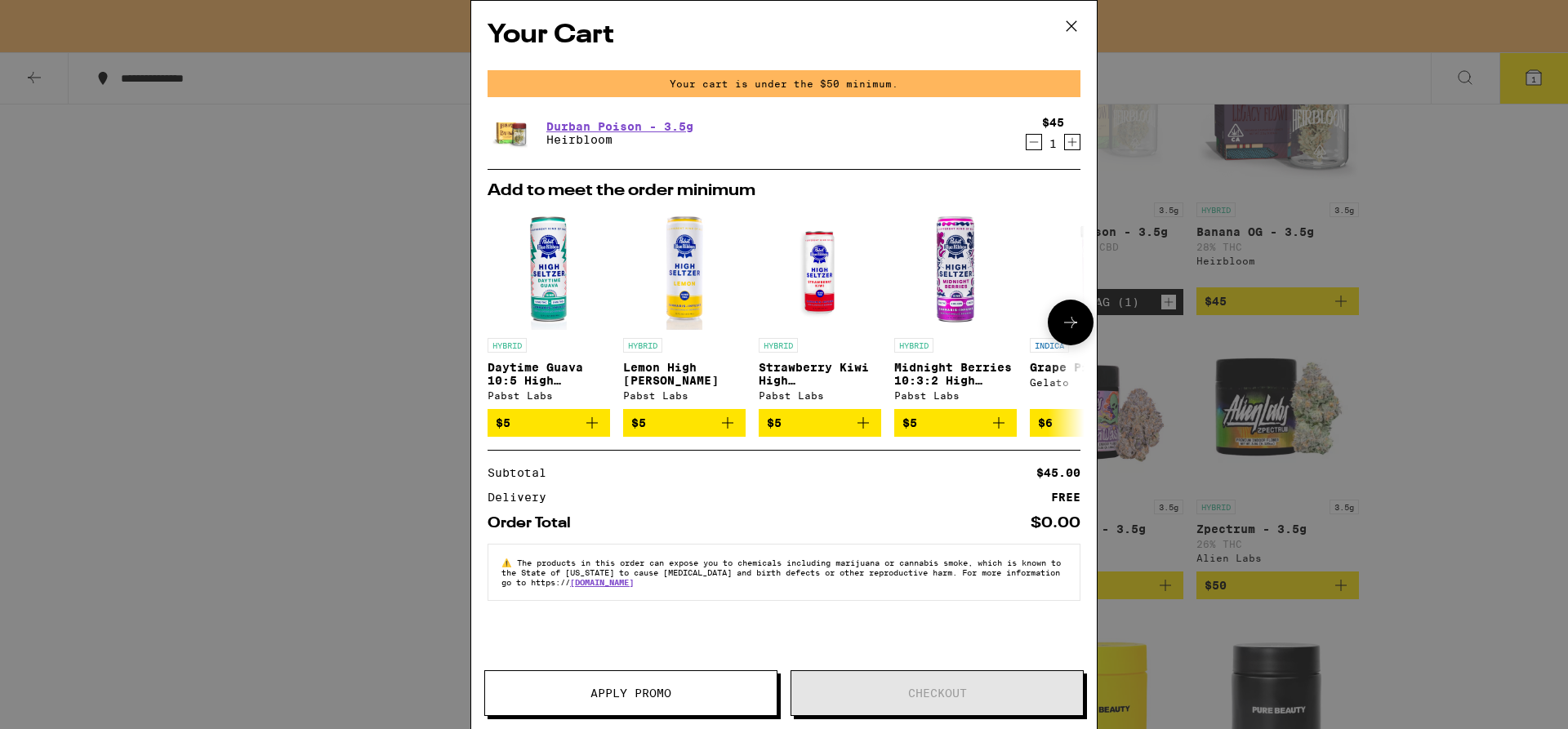
click at [596, 429] on icon "Add to bag" at bounding box center [592, 423] width 12 height 12
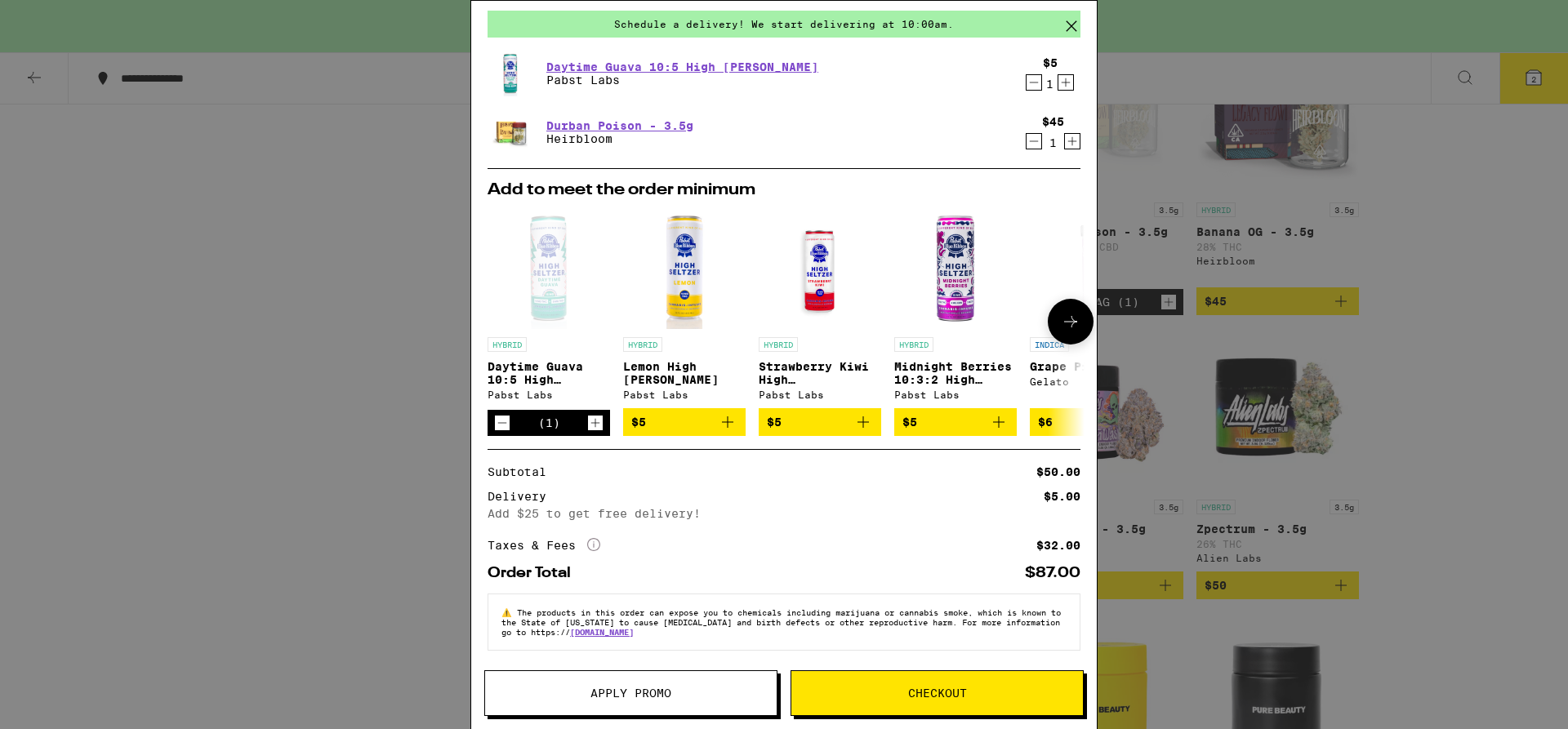
scroll to position [84, 0]
click at [498, 414] on icon "Decrement" at bounding box center [501, 423] width 14 height 19
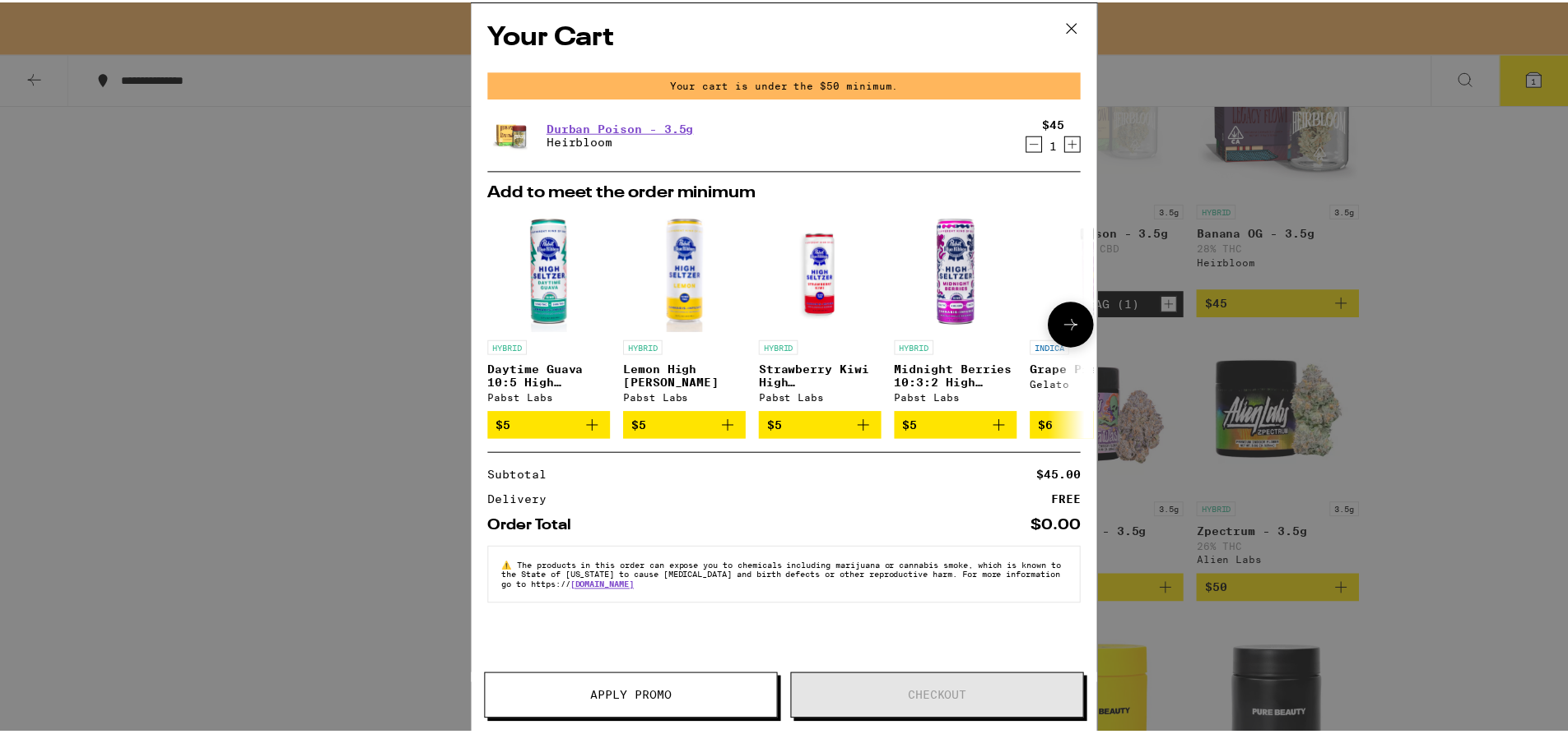
scroll to position [0, 0]
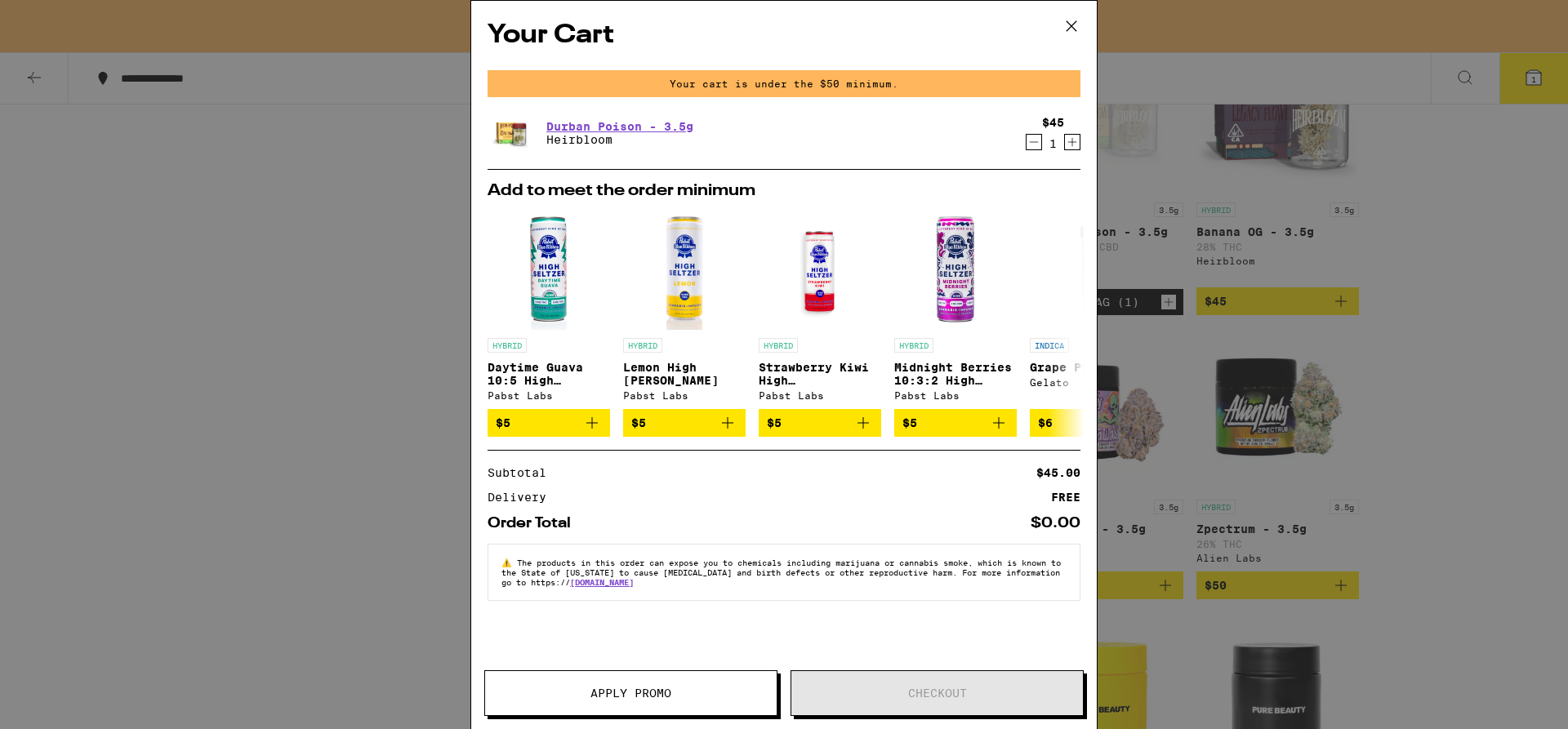
click at [1041, 148] on button "Decrement" at bounding box center [1034, 142] width 16 height 16
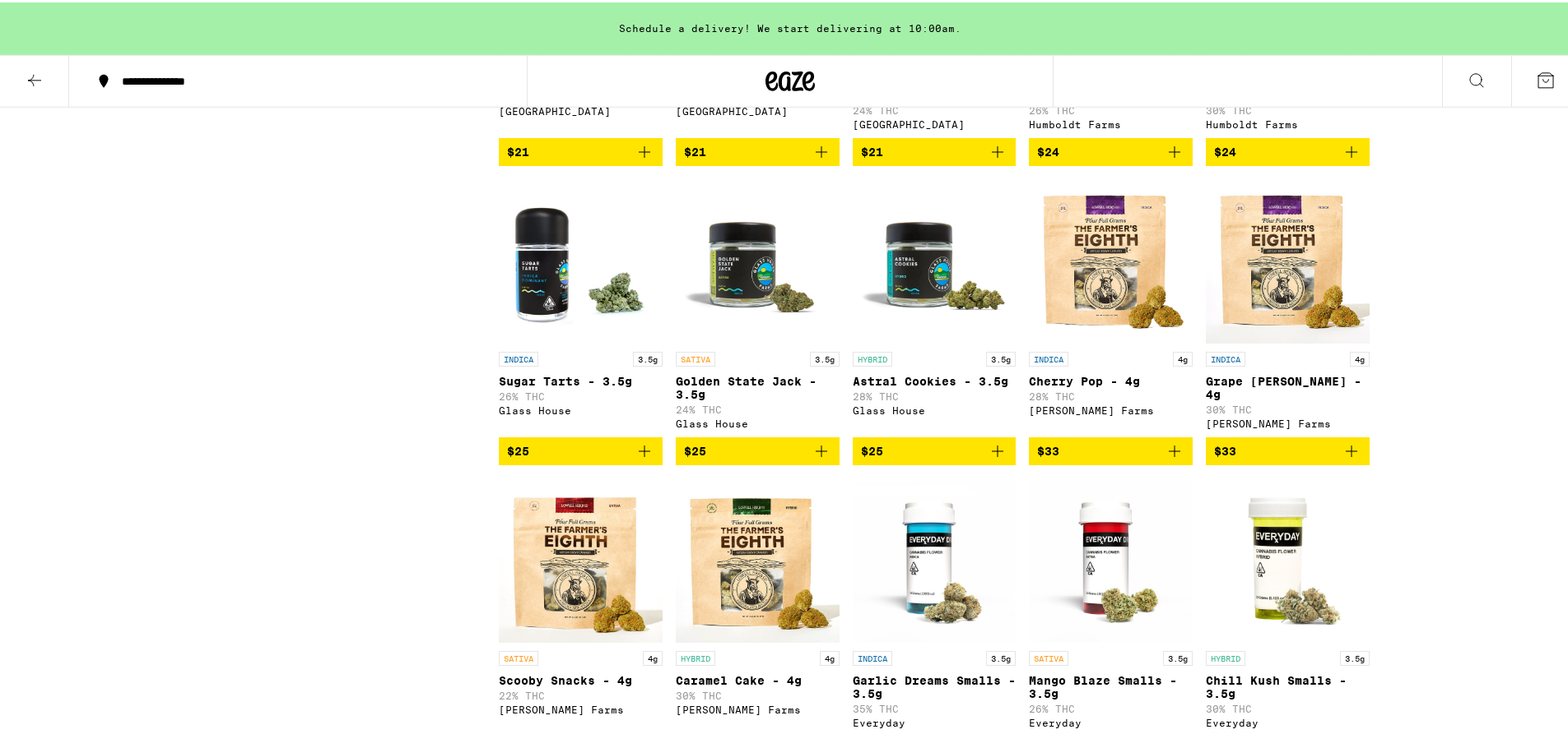
scroll to position [1368, 0]
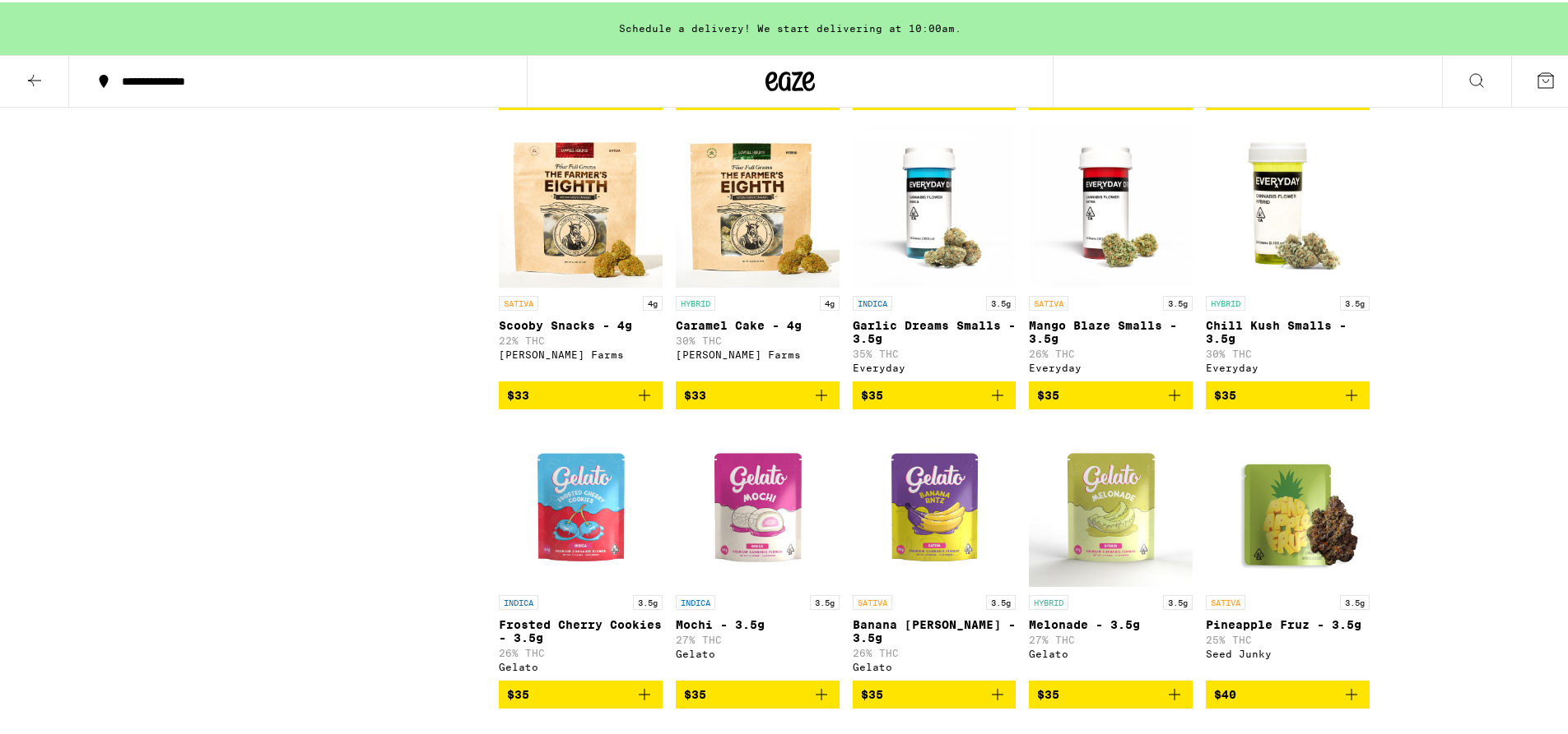
click at [29, 85] on icon at bounding box center [34, 78] width 19 height 19
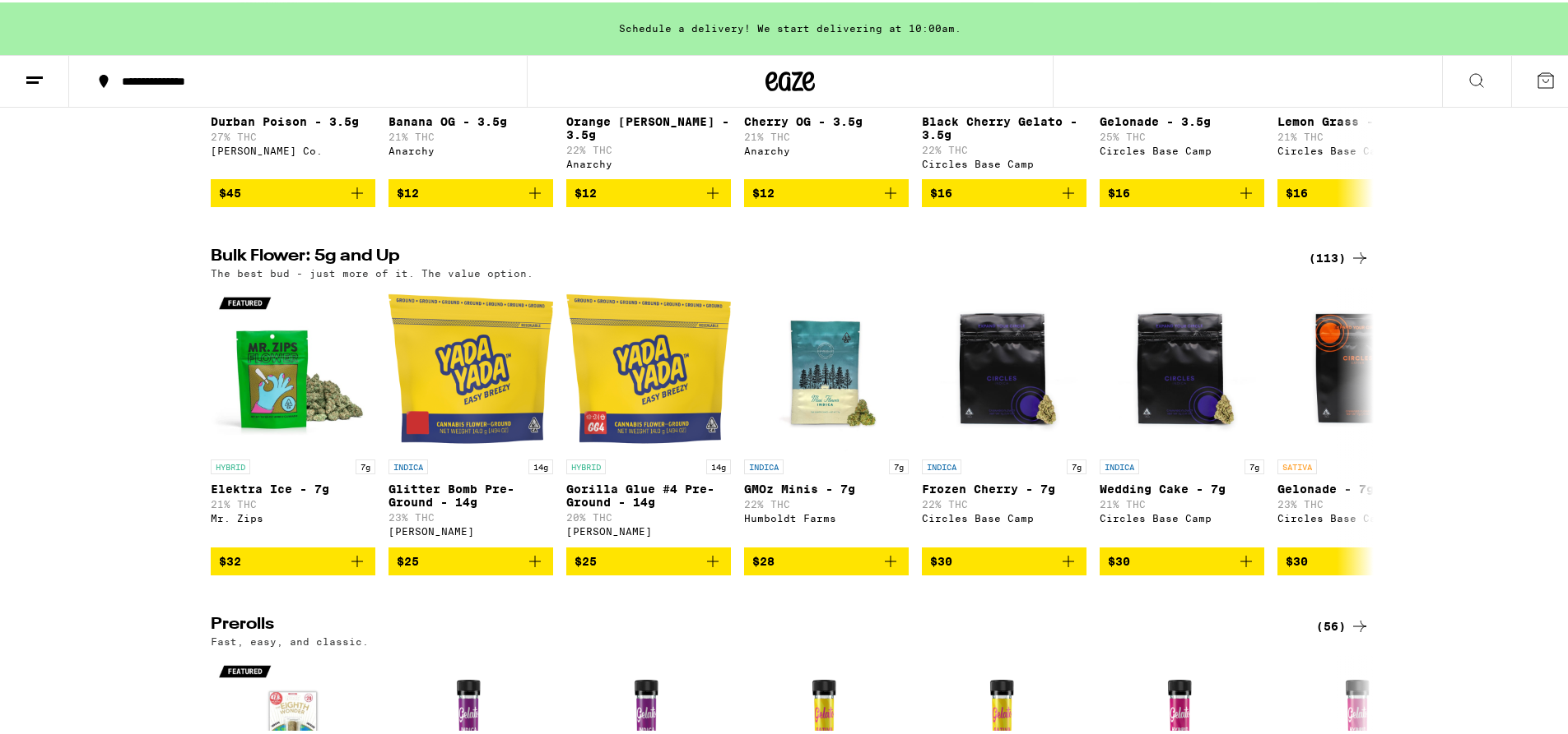
scroll to position [460, 0]
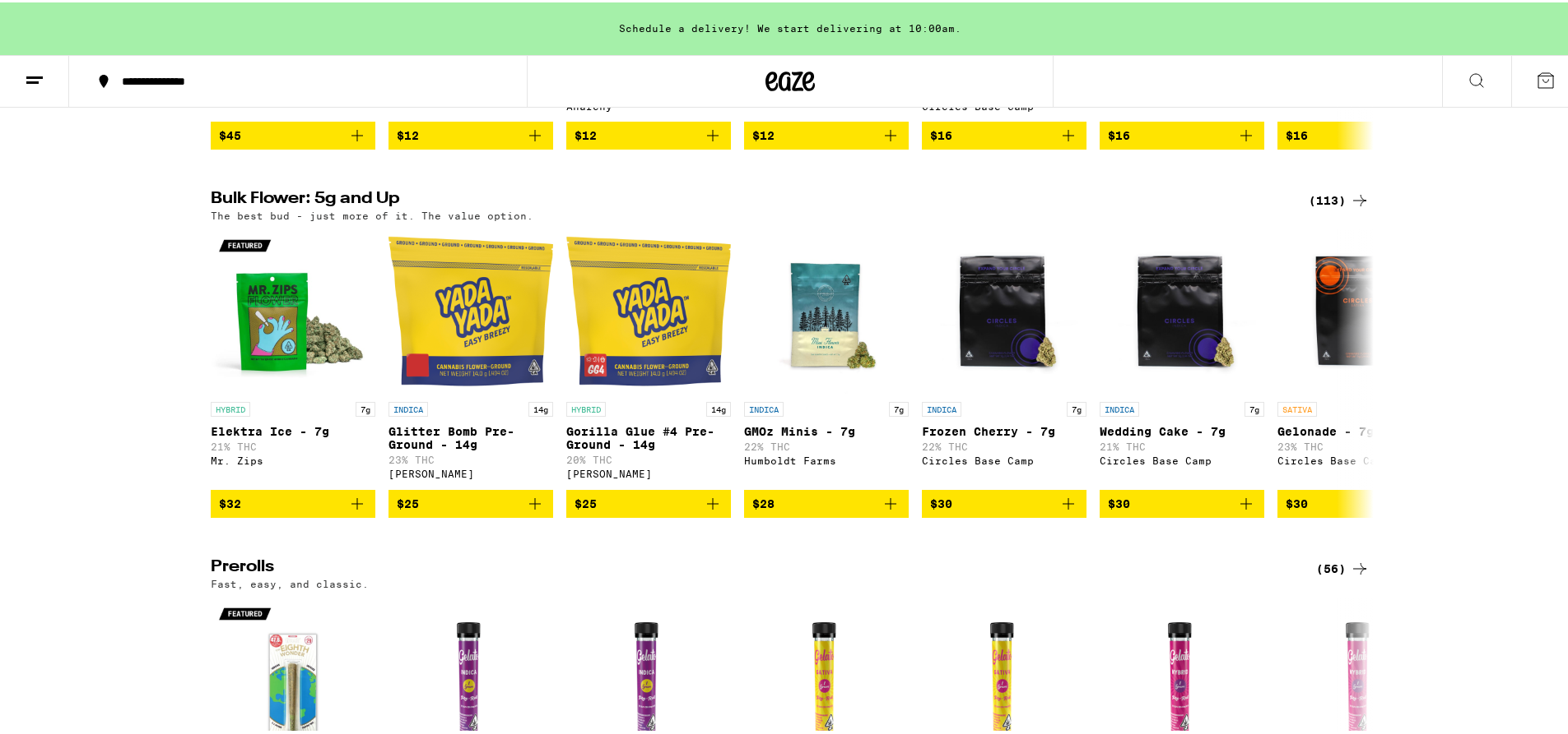
click at [1332, 208] on div "(113)" at bounding box center [1339, 198] width 61 height 19
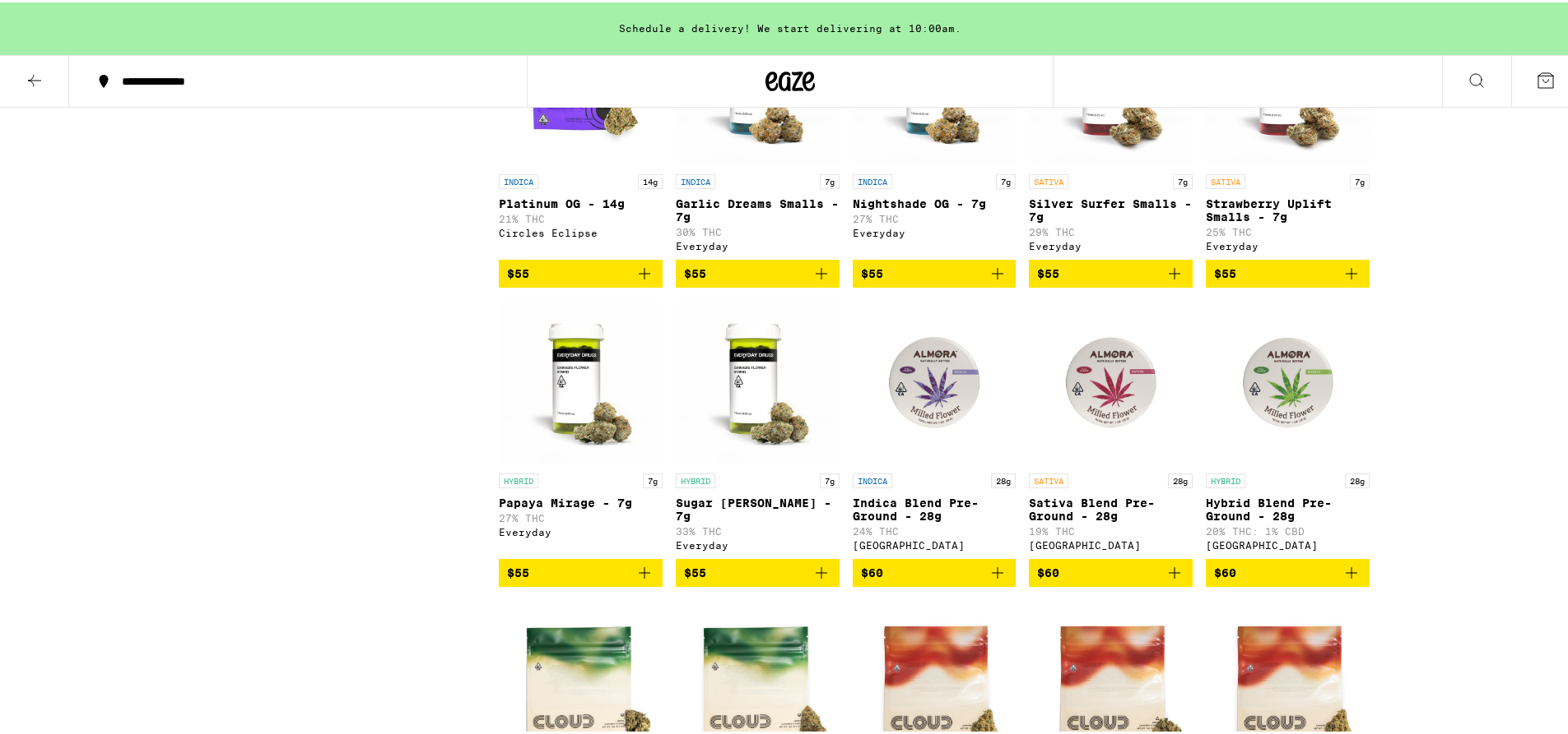
scroll to position [3014, 0]
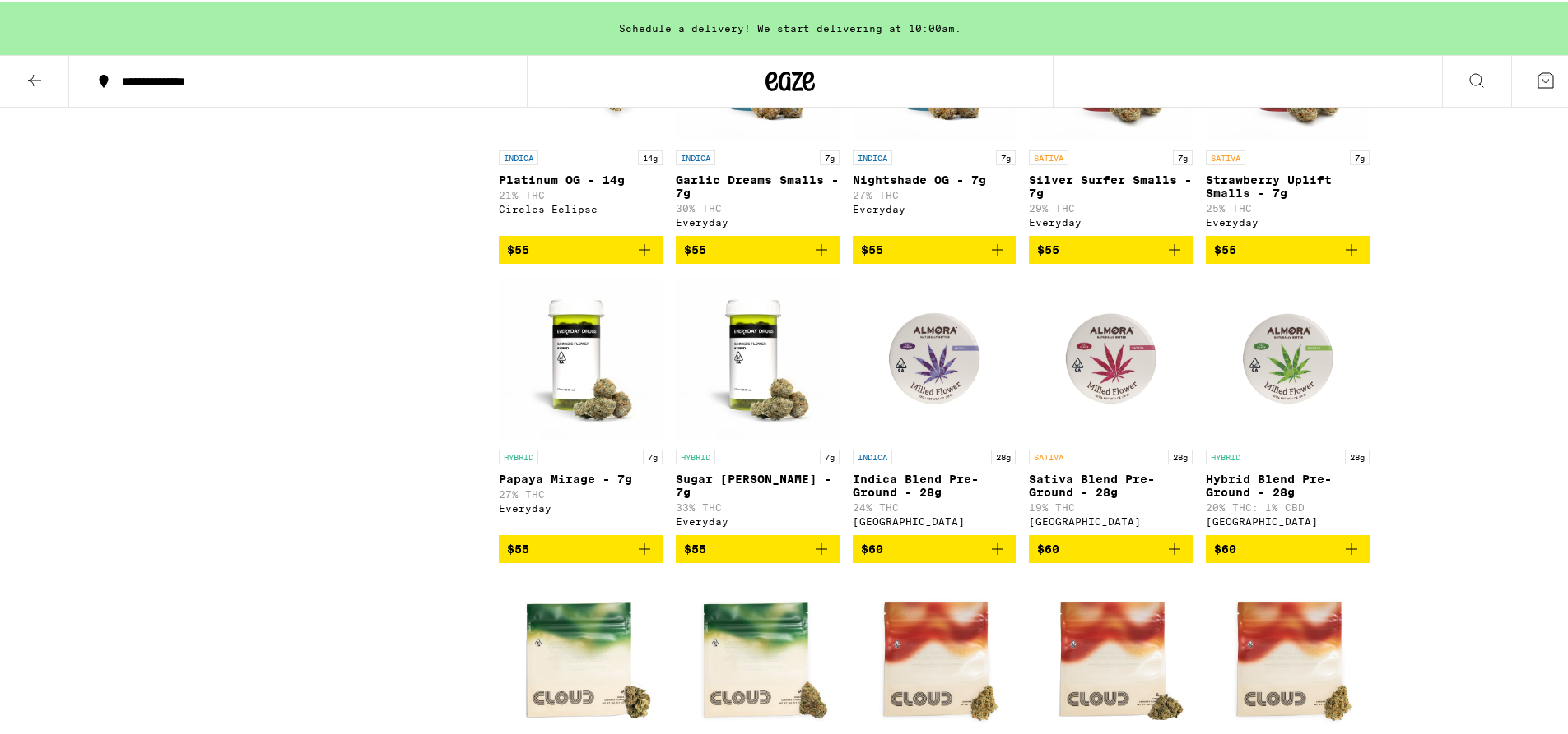
click at [914, 140] on img "Open page for Nightshade OG - 7g from Everyday" at bounding box center [935, 57] width 164 height 164
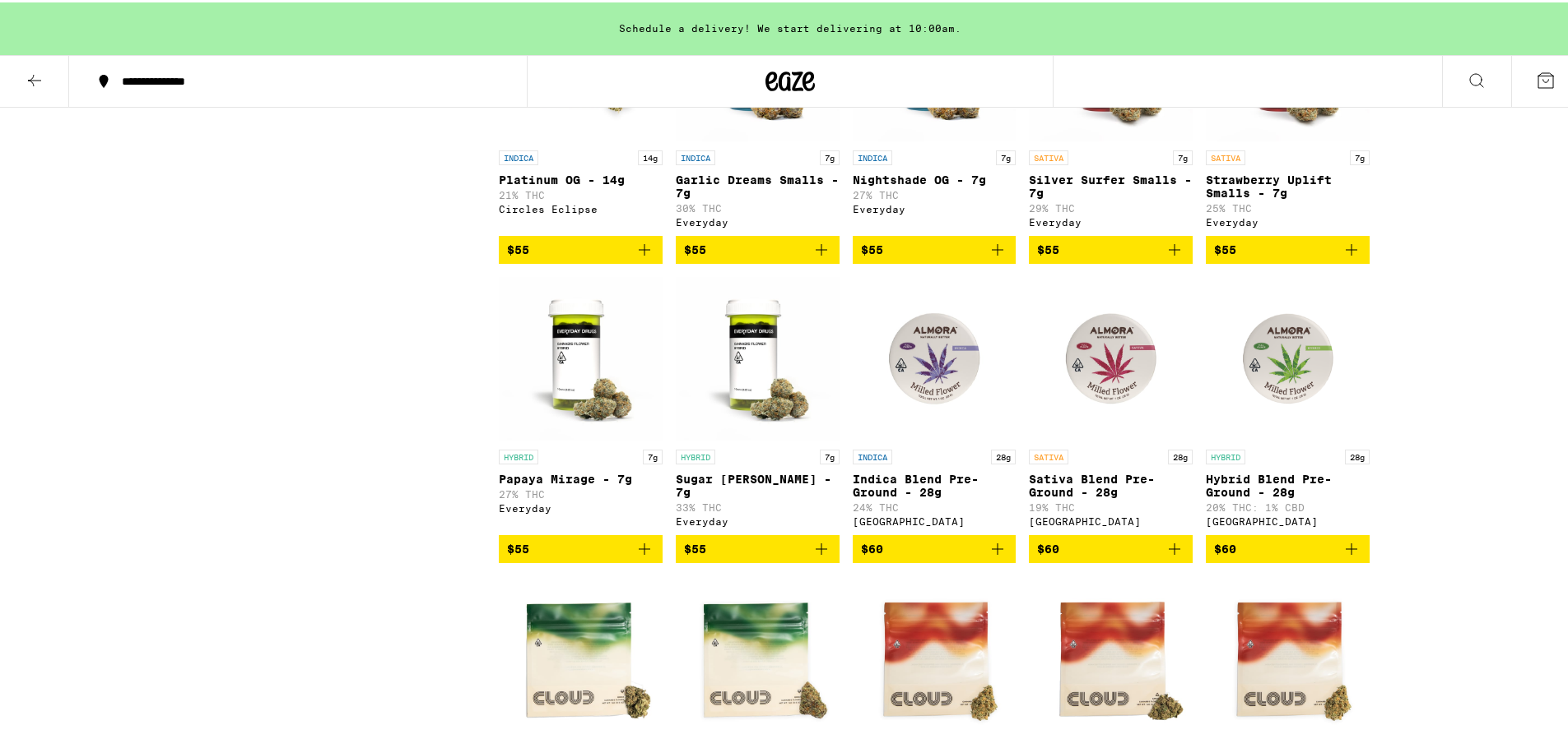
click at [573, 439] on img "Open page for Papaya Mirage - 7g from Everyday" at bounding box center [580, 356] width 164 height 164
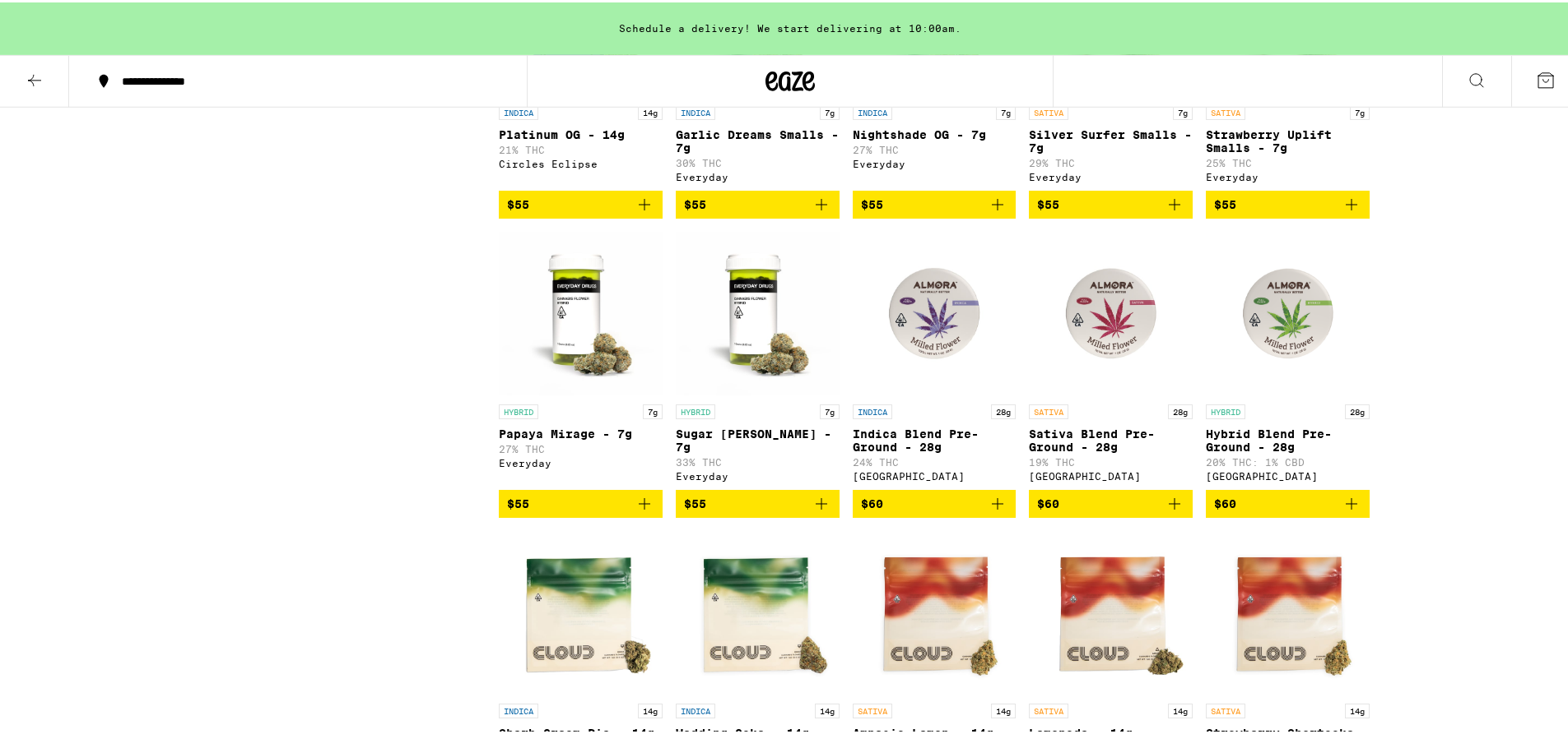
scroll to position [3079, 0]
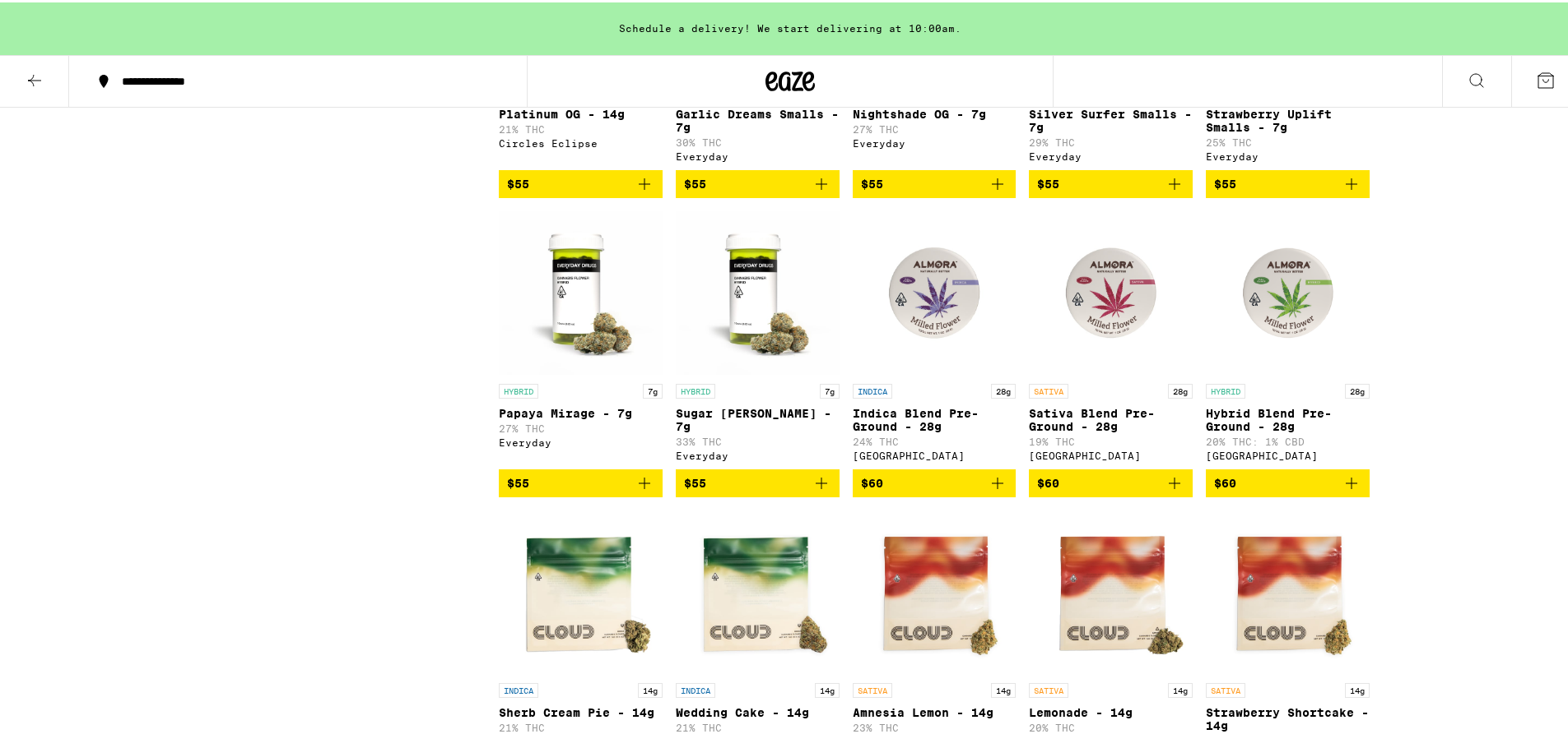
click at [736, 374] on img "Open page for Sugar Rush Smalls - 7g from Everyday" at bounding box center [757, 290] width 164 height 164
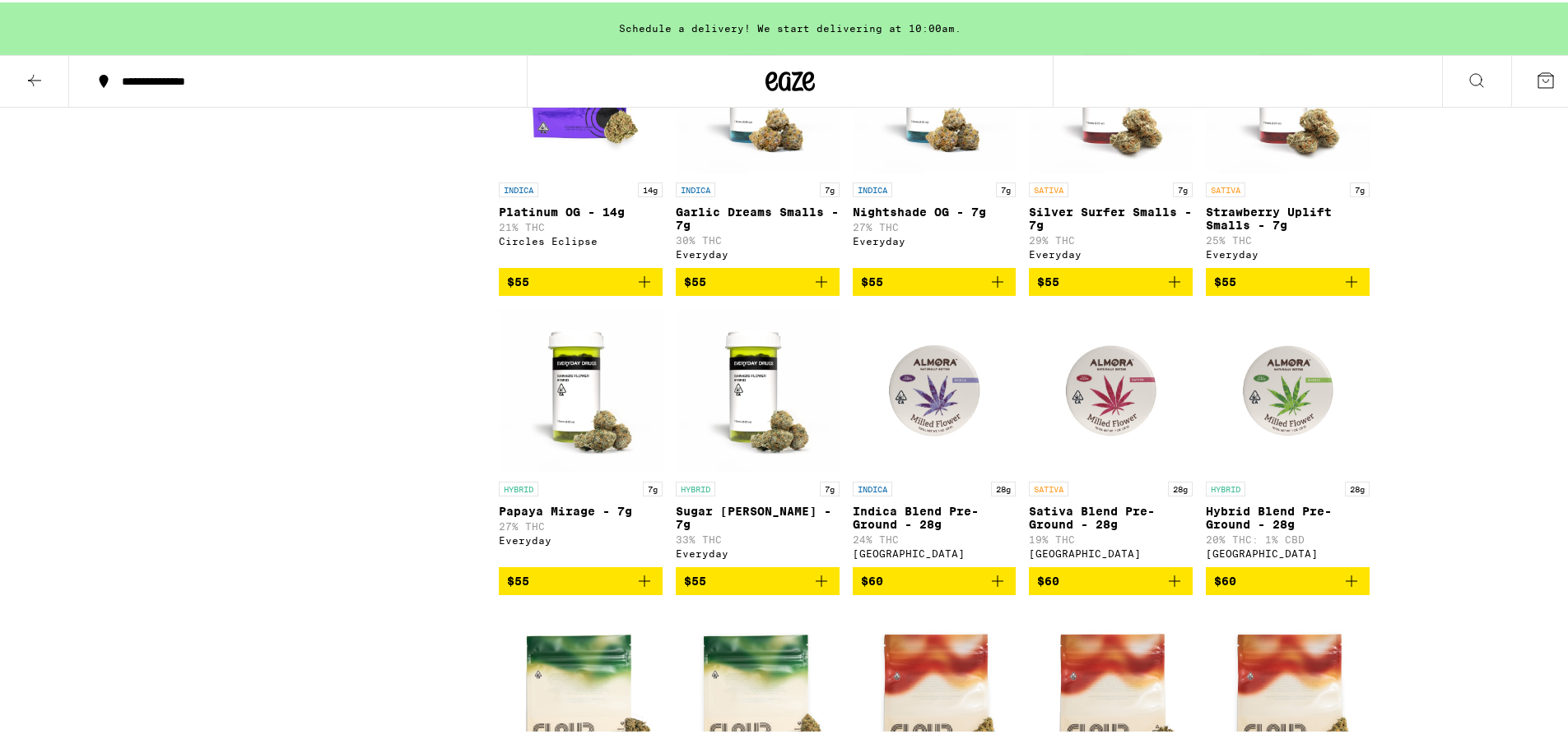
scroll to position [2987, 0]
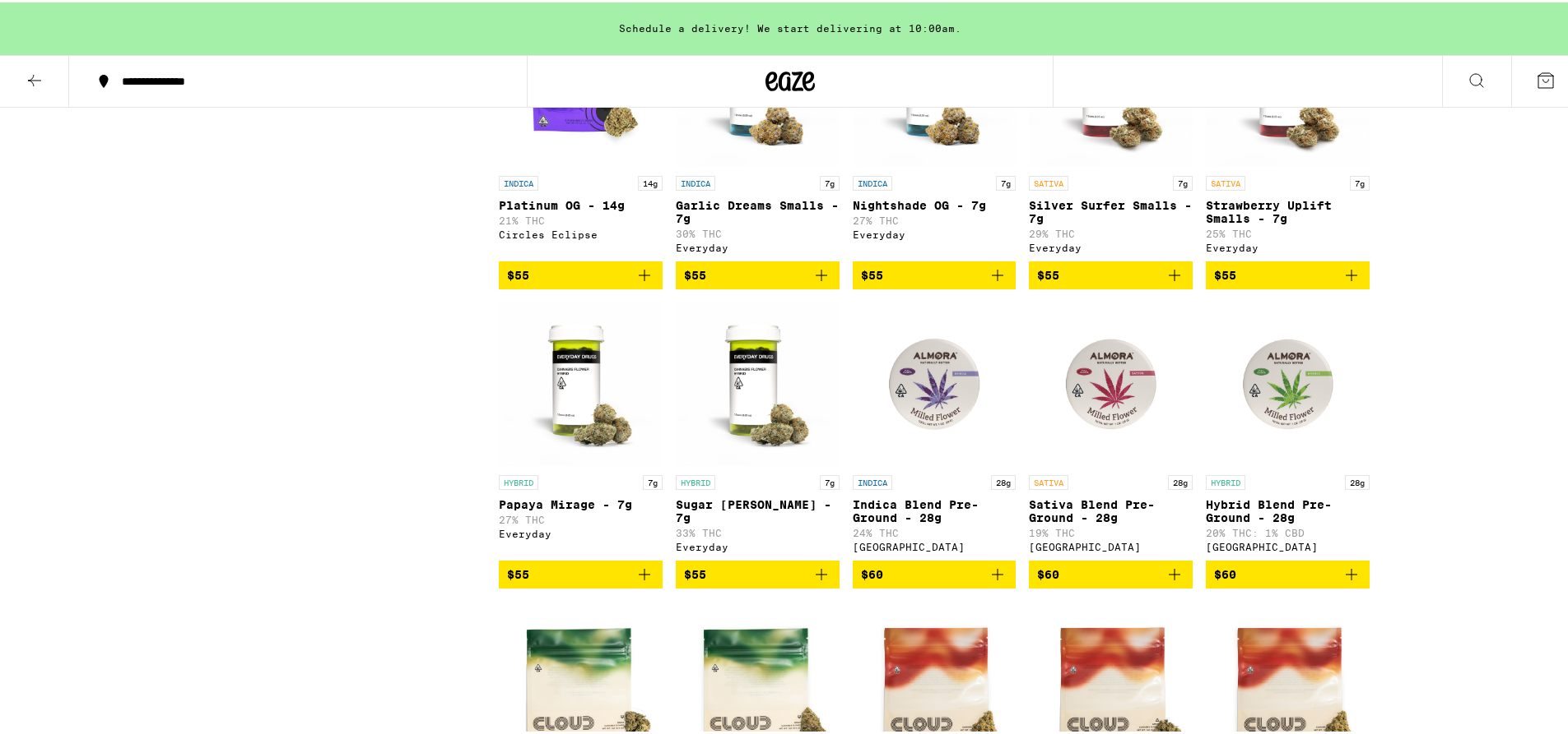
click at [331, 386] on div "Clearfalse filter Sale View Sale Items Only Potency Medium High Very High Strai…" at bounding box center [355, 731] width 288 height 6954
